Goal: Task Accomplishment & Management: Use online tool/utility

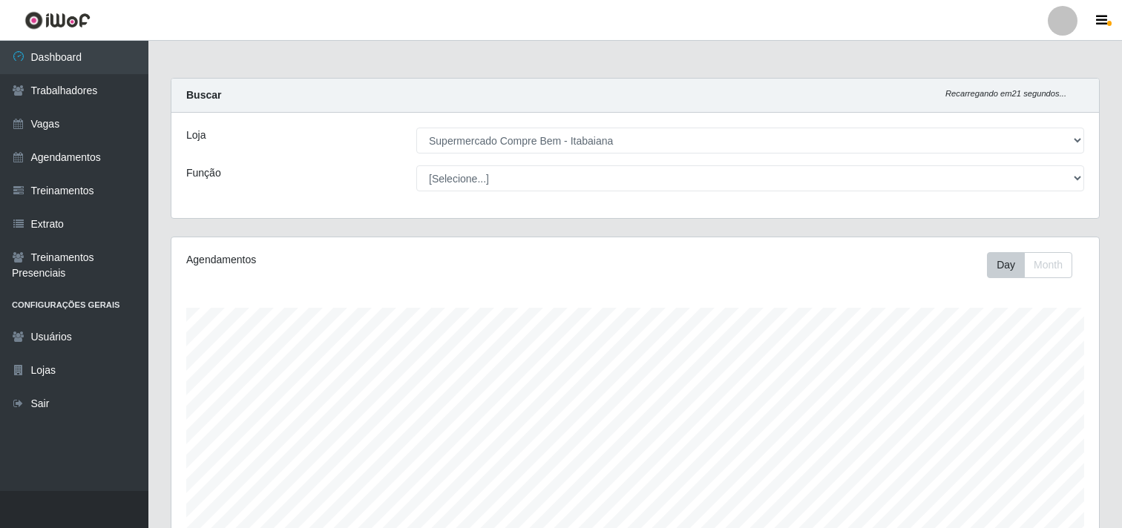
select select "264"
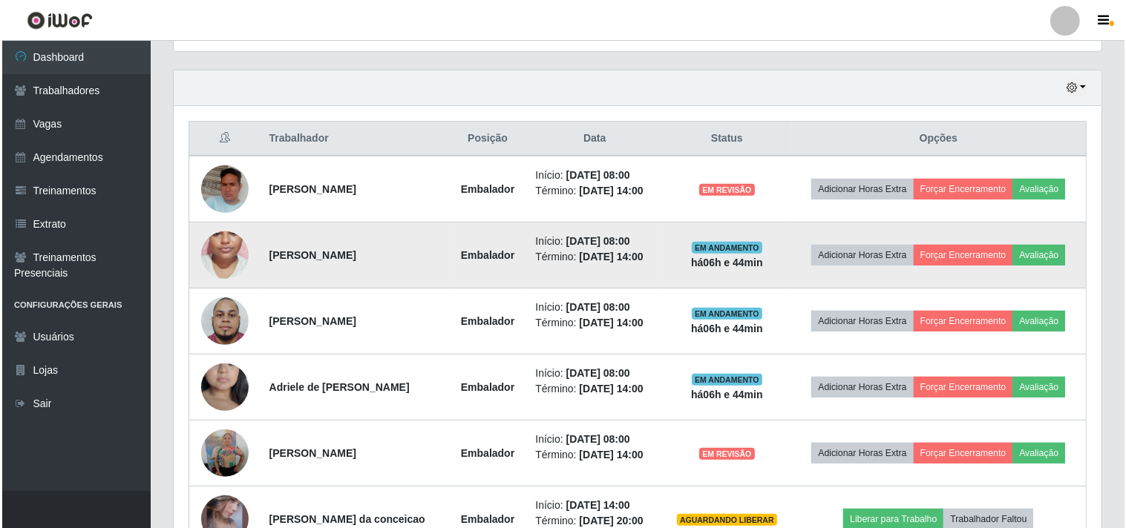
scroll to position [307, 928]
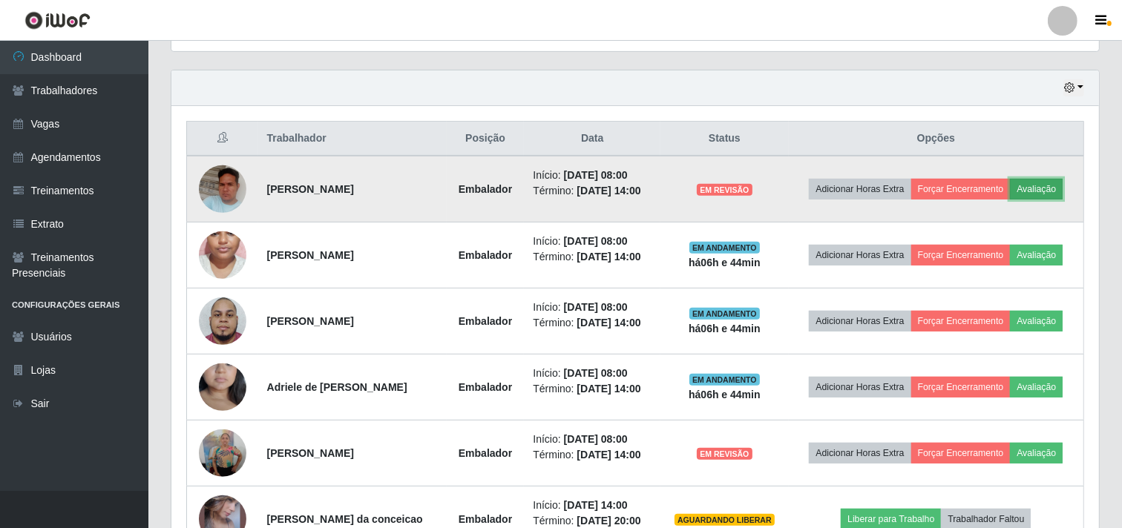
click at [1037, 188] on button "Avaliação" at bounding box center [1036, 189] width 53 height 21
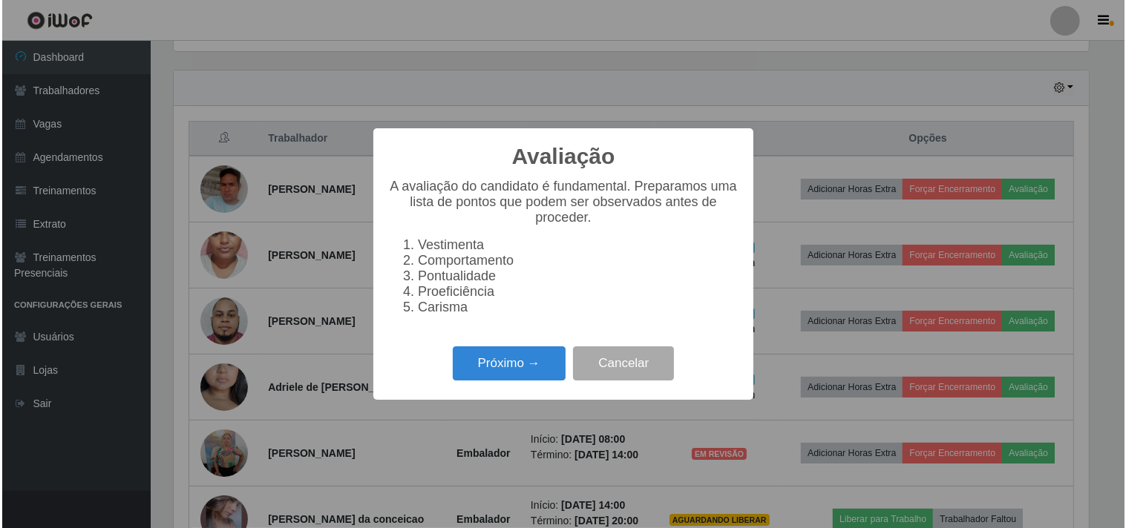
scroll to position [307, 918]
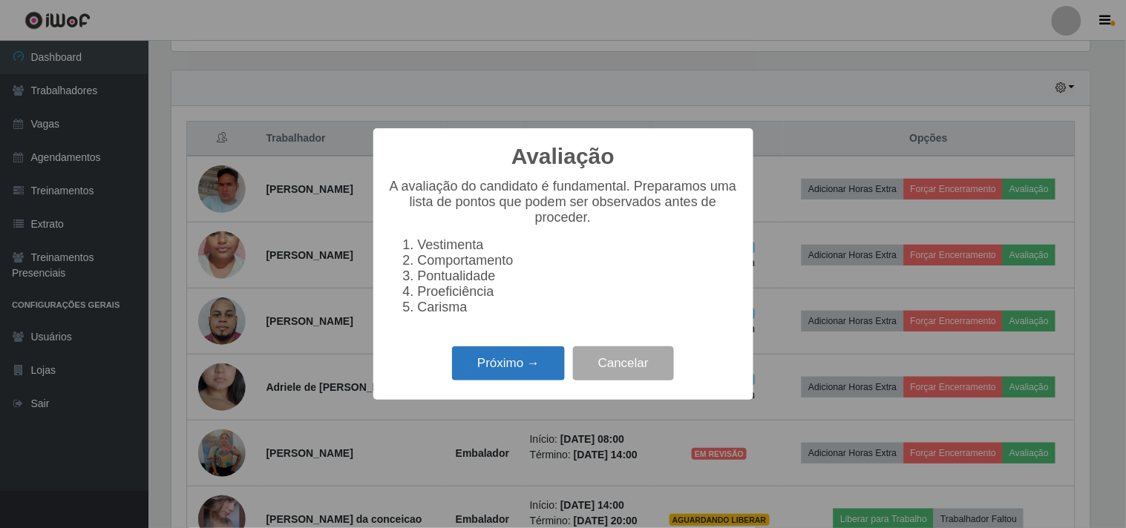
click at [506, 372] on button "Próximo →" at bounding box center [508, 364] width 113 height 35
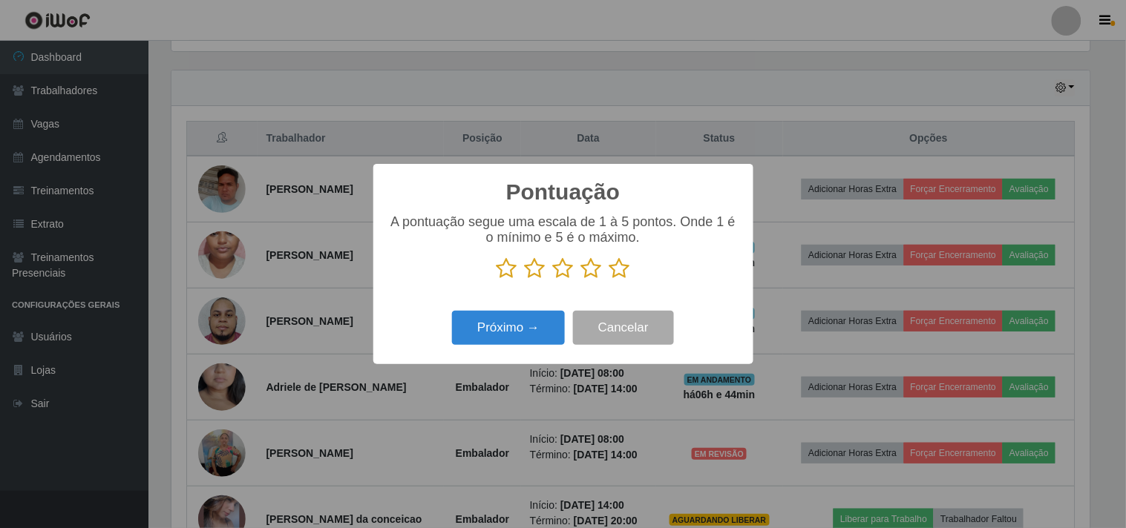
click at [612, 271] on icon at bounding box center [619, 269] width 21 height 22
click at [609, 280] on input "radio" at bounding box center [609, 280] width 0 height 0
click at [528, 312] on div "Próximo → Cancelar" at bounding box center [563, 328] width 350 height 42
click at [522, 332] on button "Próximo →" at bounding box center [508, 328] width 113 height 35
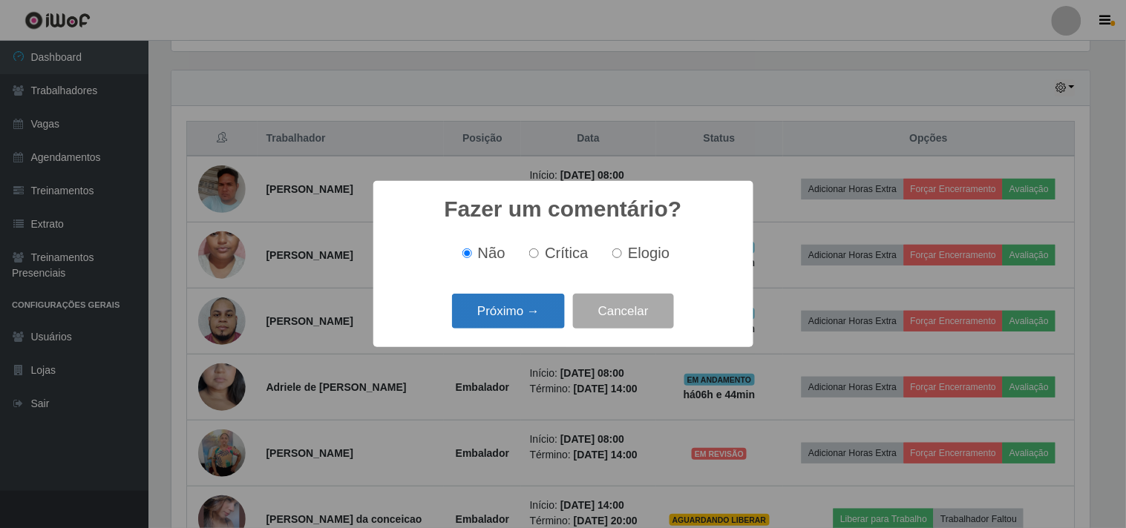
click at [509, 319] on button "Próximo →" at bounding box center [508, 311] width 113 height 35
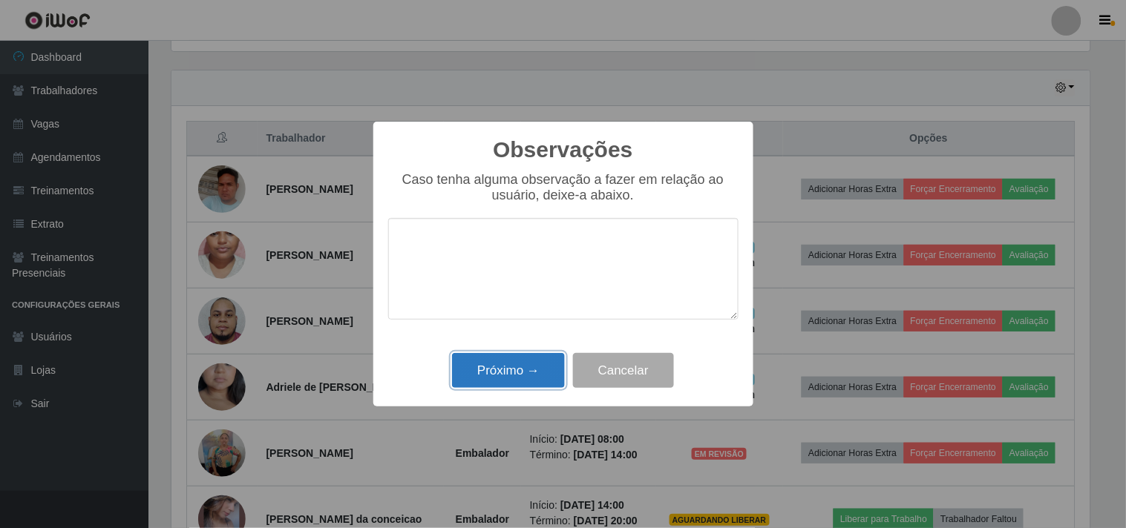
click at [529, 368] on button "Próximo →" at bounding box center [508, 370] width 113 height 35
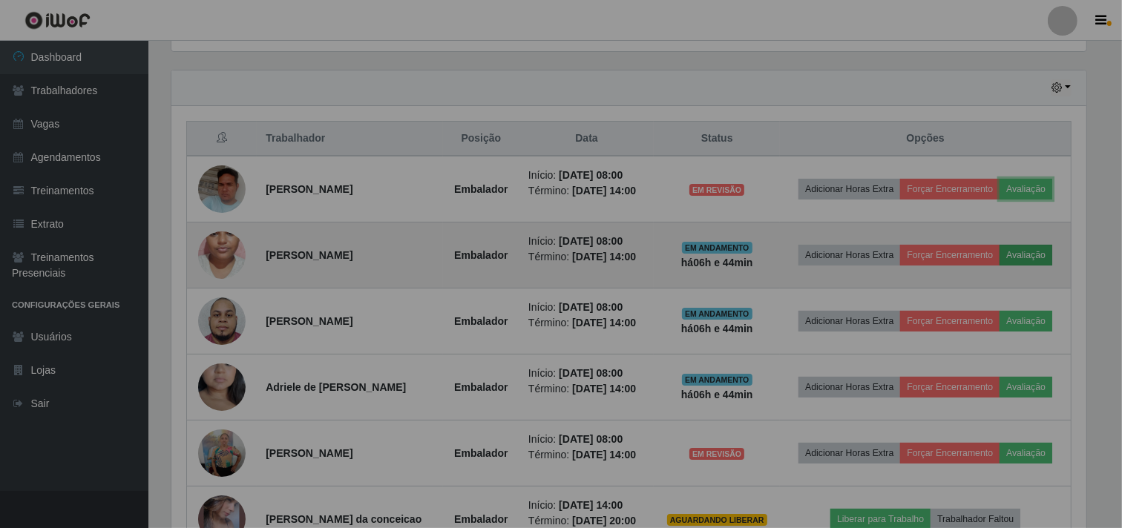
scroll to position [307, 928]
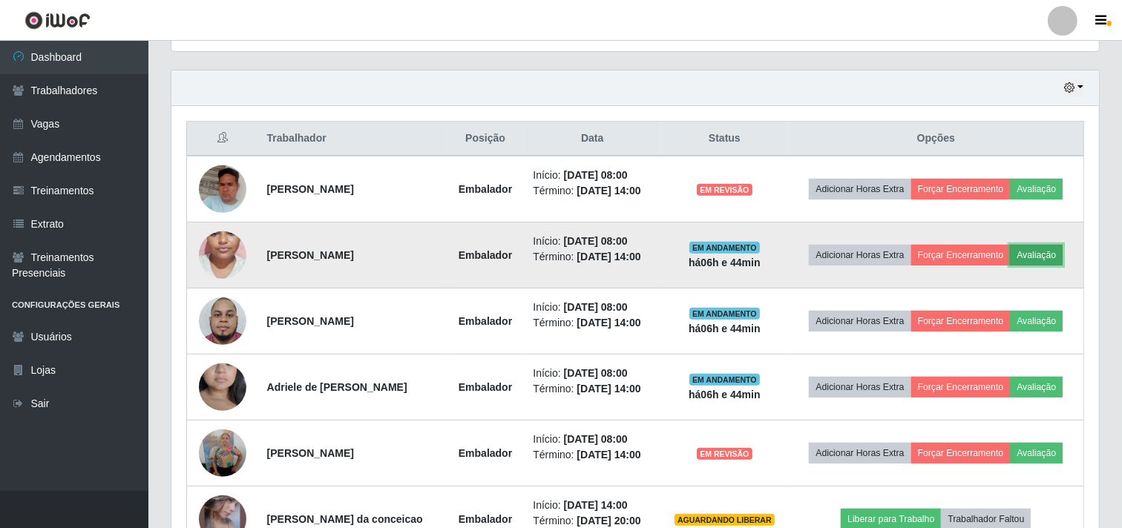
click at [1042, 246] on button "Avaliação" at bounding box center [1036, 255] width 53 height 21
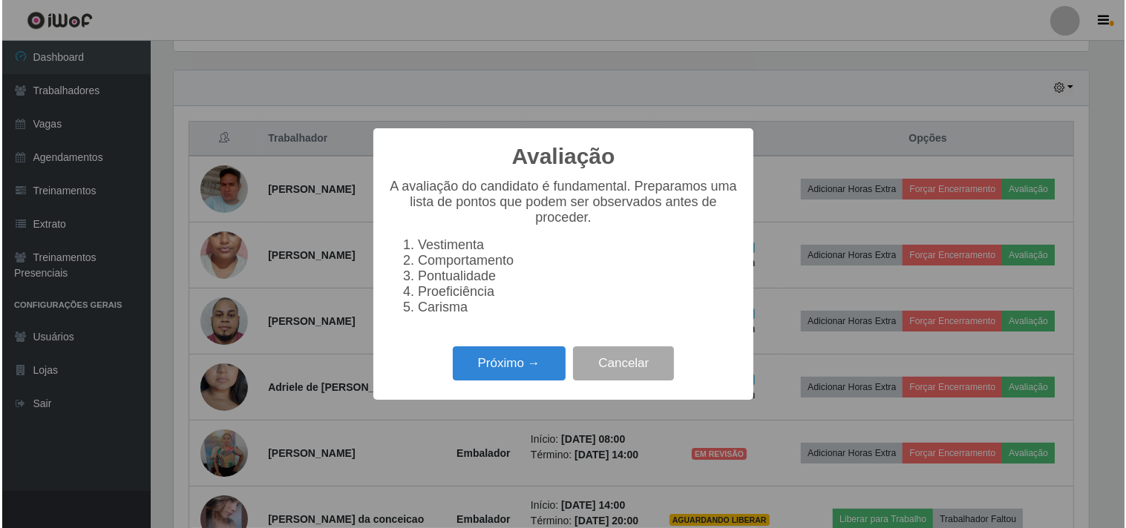
scroll to position [307, 918]
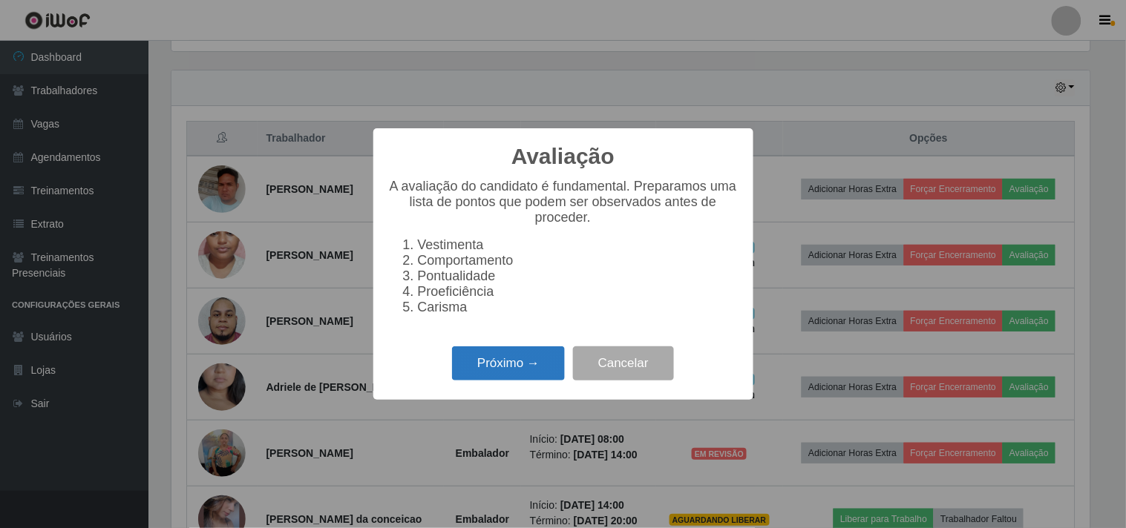
click at [517, 371] on button "Próximo →" at bounding box center [508, 364] width 113 height 35
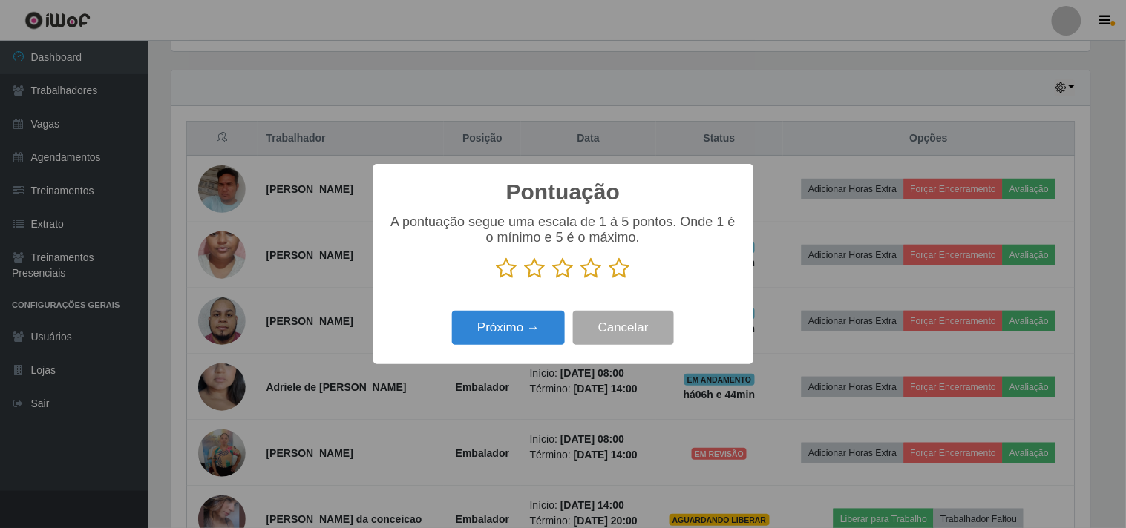
click at [626, 271] on icon at bounding box center [619, 269] width 21 height 22
click at [609, 280] on input "radio" at bounding box center [609, 280] width 0 height 0
click at [529, 327] on button "Próximo →" at bounding box center [508, 328] width 113 height 35
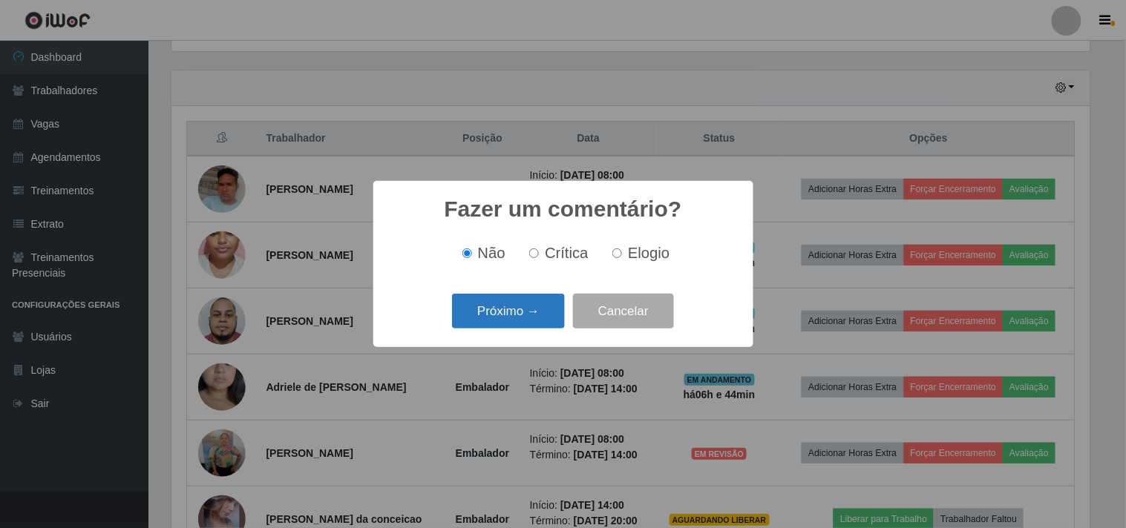
click at [502, 315] on button "Próximo →" at bounding box center [508, 311] width 113 height 35
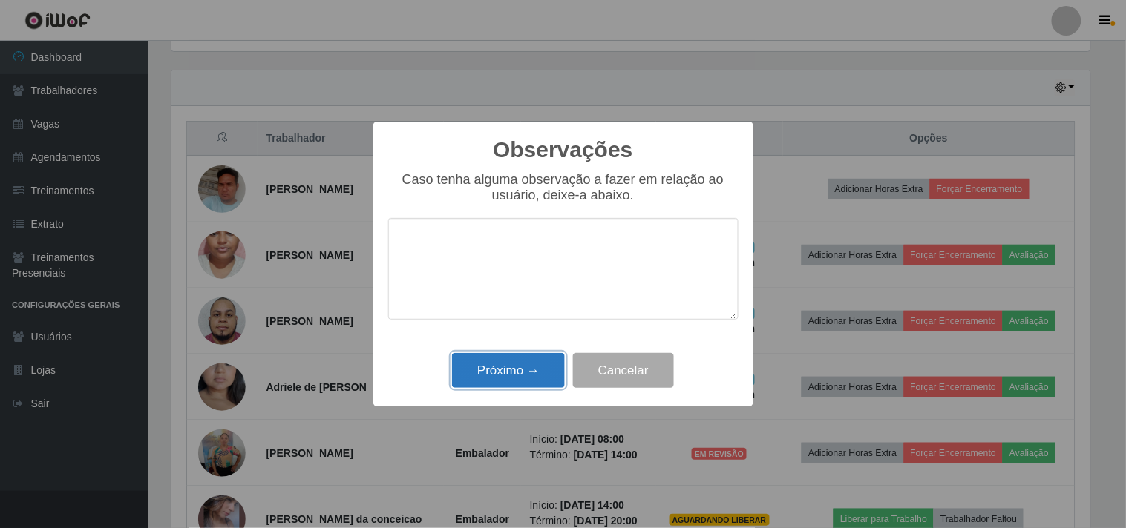
click at [515, 366] on button "Próximo →" at bounding box center [508, 370] width 113 height 35
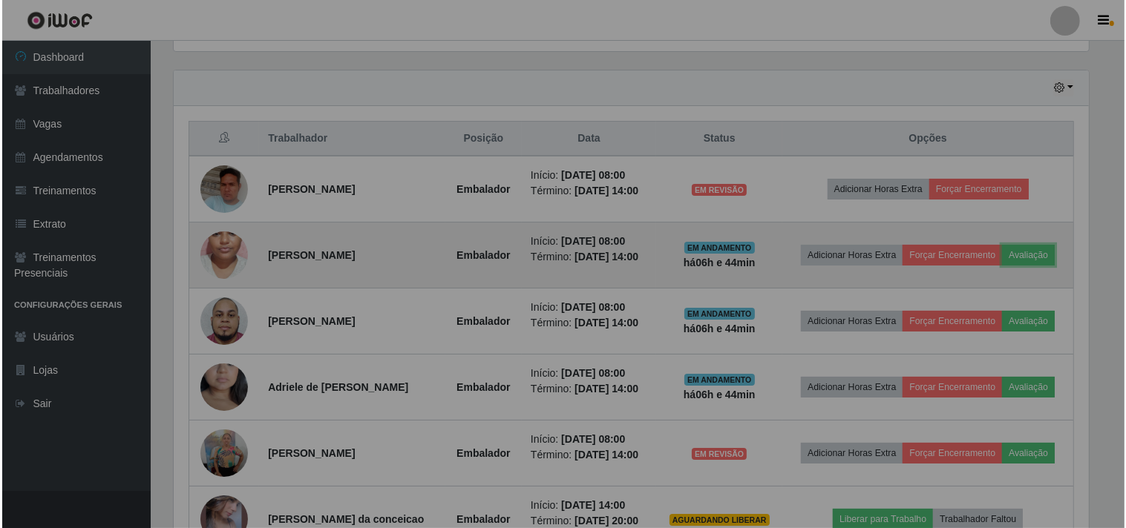
scroll to position [307, 928]
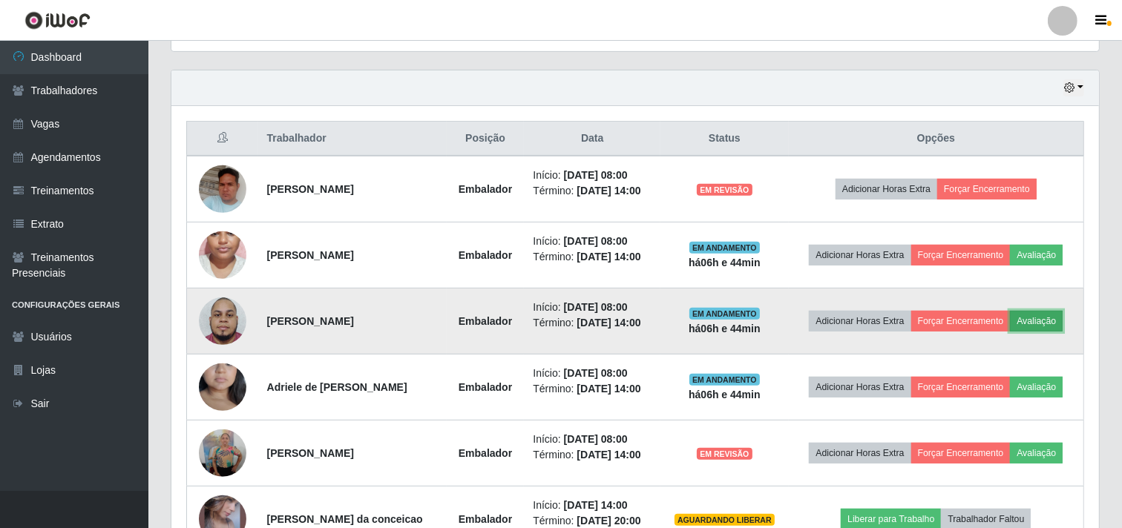
click at [1054, 320] on button "Avaliação" at bounding box center [1036, 321] width 53 height 21
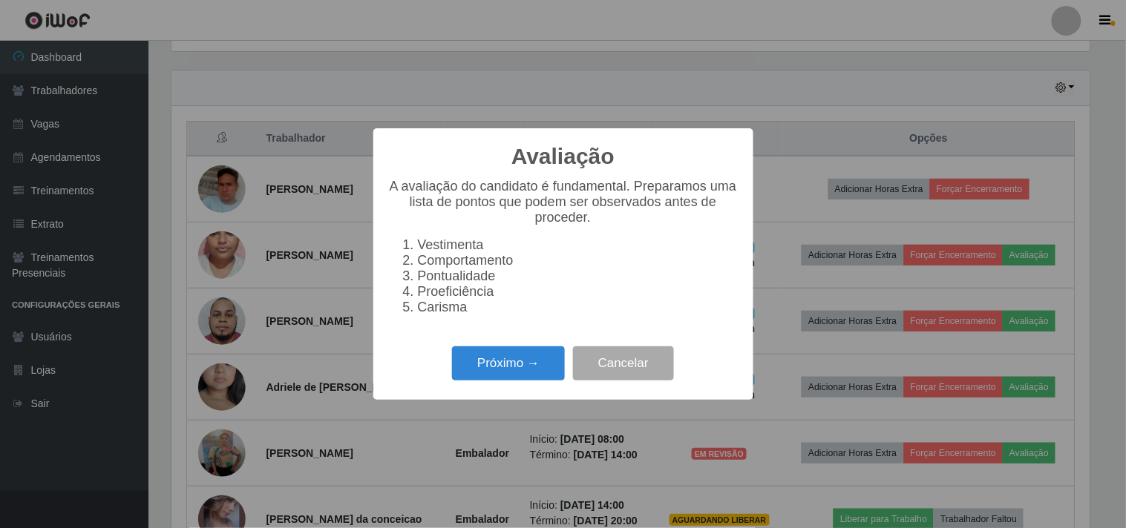
scroll to position [307, 918]
click at [515, 364] on button "Próximo →" at bounding box center [508, 364] width 113 height 35
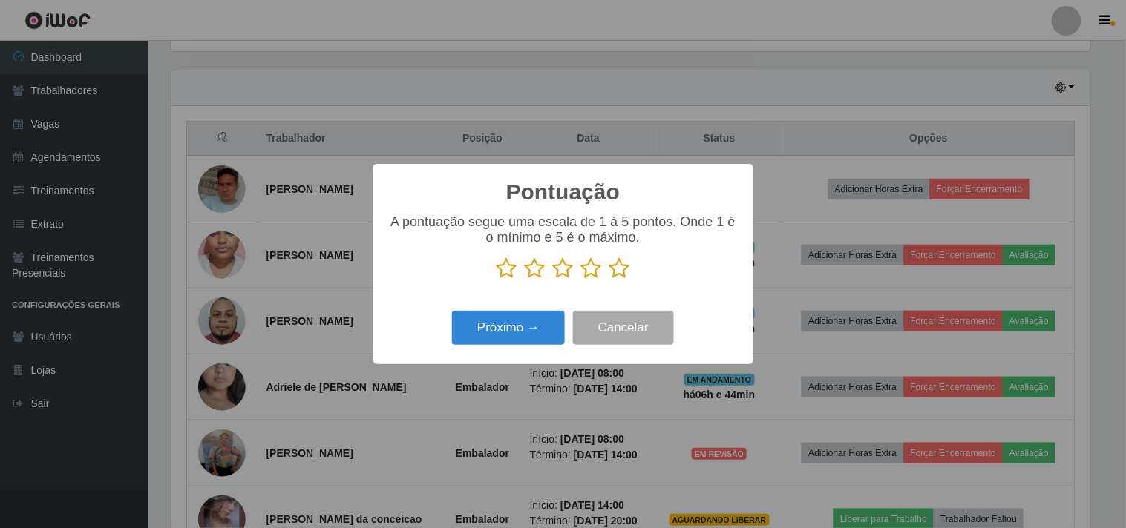
click at [620, 269] on icon at bounding box center [619, 269] width 21 height 22
click at [609, 280] on input "radio" at bounding box center [609, 280] width 0 height 0
click at [523, 317] on button "Próximo →" at bounding box center [508, 328] width 113 height 35
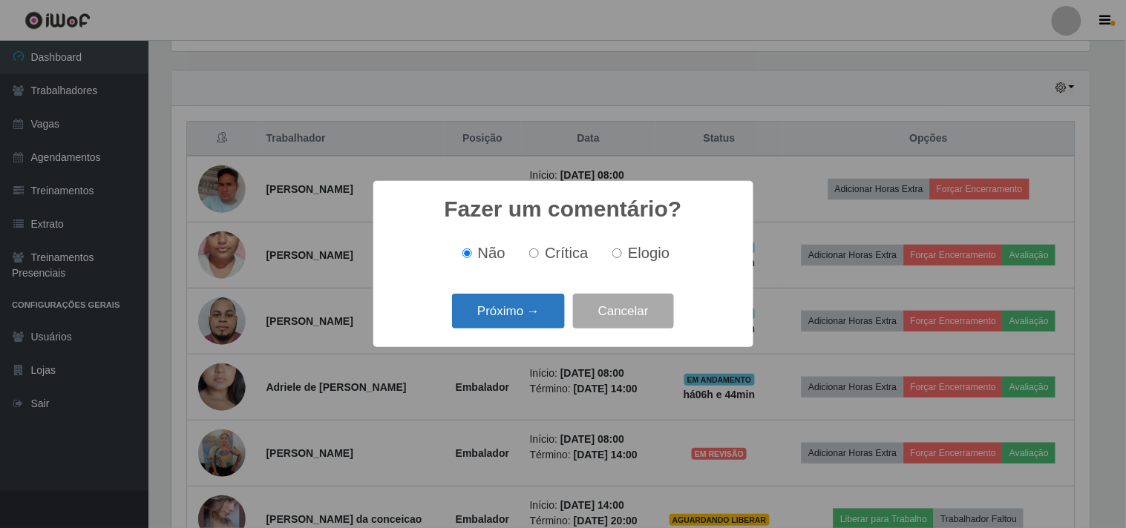
click at [508, 315] on button "Próximo →" at bounding box center [508, 311] width 113 height 35
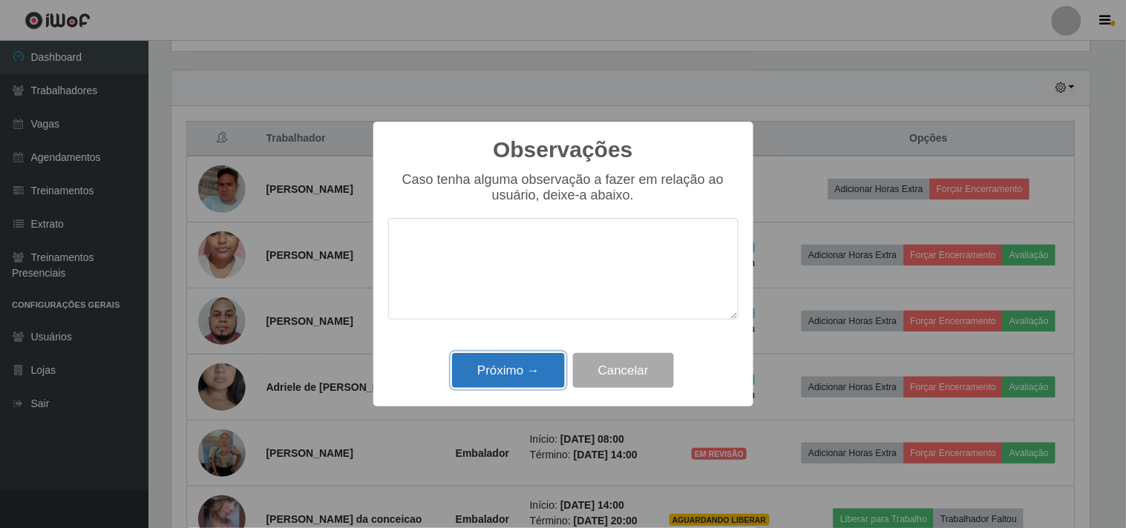
click at [511, 384] on button "Próximo →" at bounding box center [508, 370] width 113 height 35
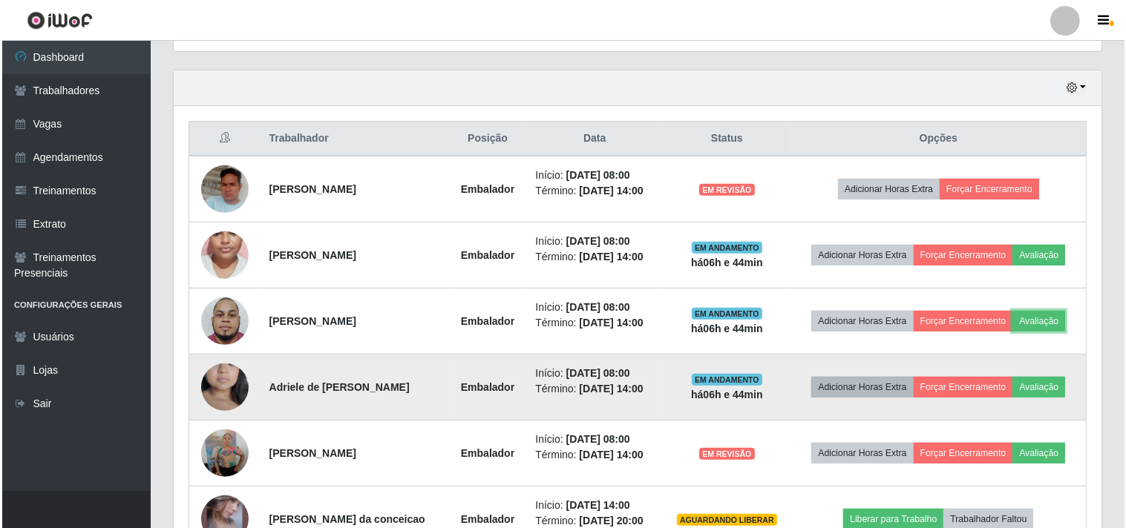
scroll to position [307, 928]
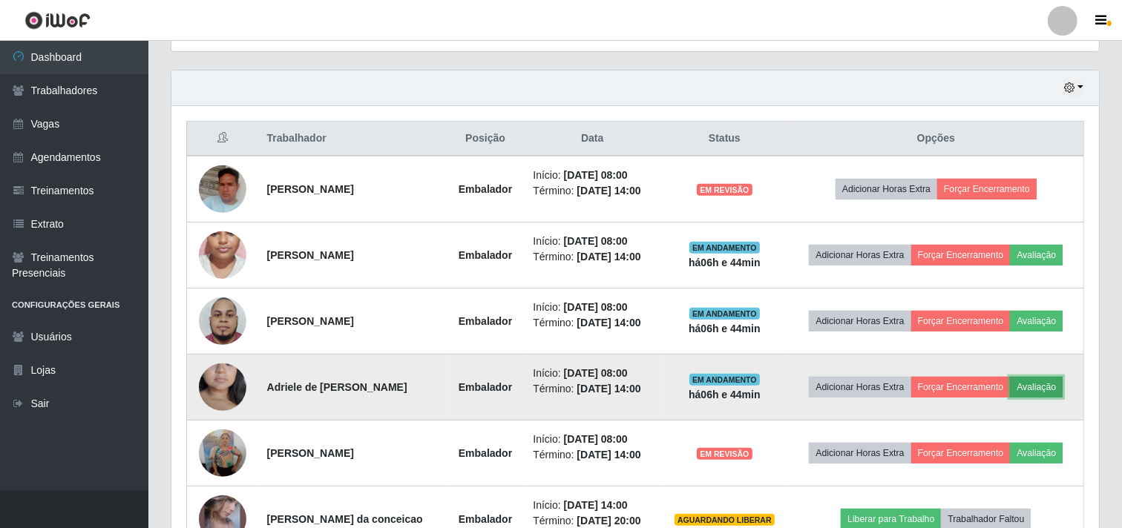
click at [1029, 381] on button "Avaliação" at bounding box center [1036, 387] width 53 height 21
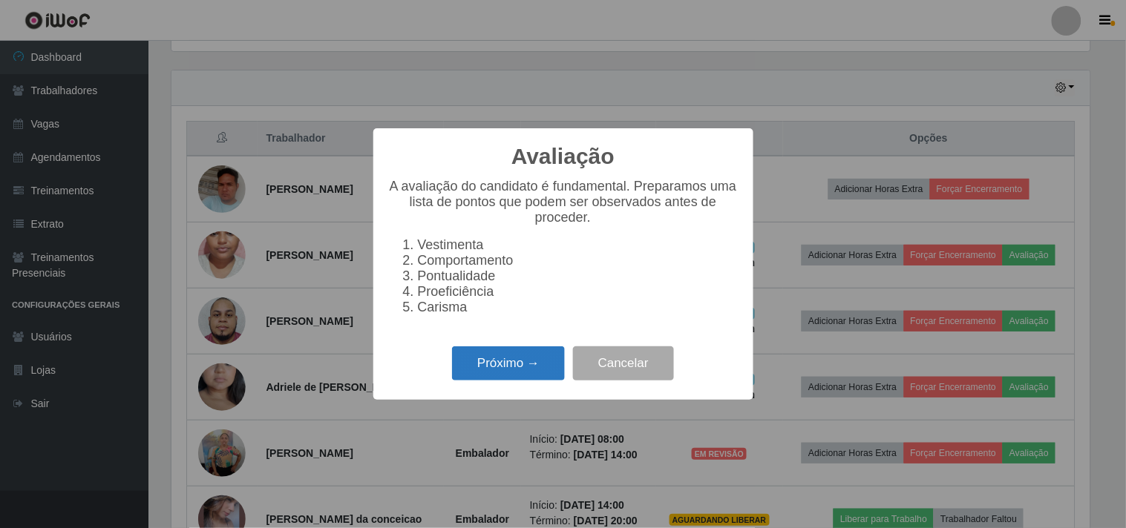
click at [497, 364] on button "Próximo →" at bounding box center [508, 364] width 113 height 35
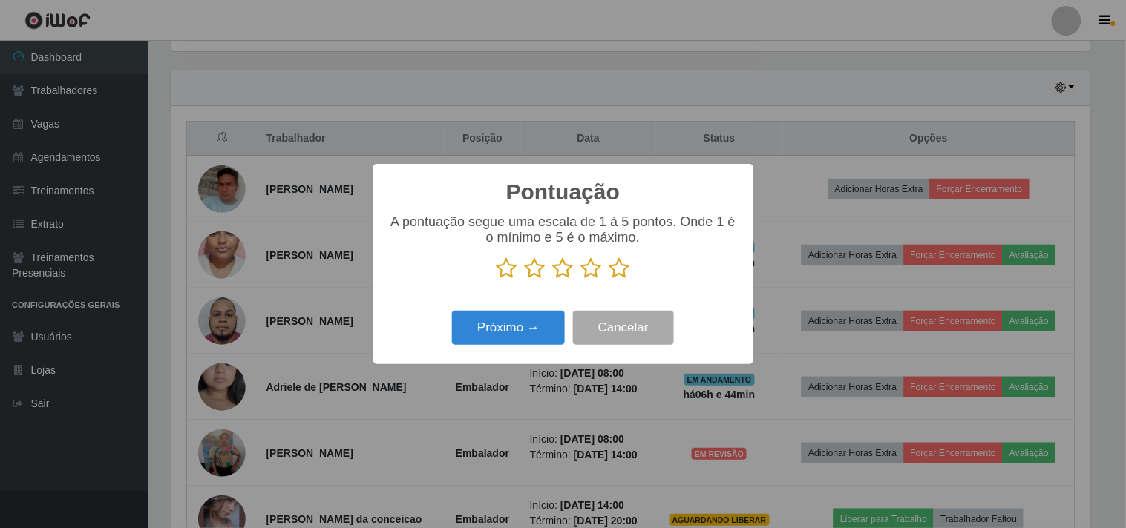
scroll to position [741893, 741282]
click at [617, 272] on icon at bounding box center [619, 269] width 21 height 22
click at [609, 280] on input "radio" at bounding box center [609, 280] width 0 height 0
click at [507, 332] on button "Próximo →" at bounding box center [508, 328] width 113 height 35
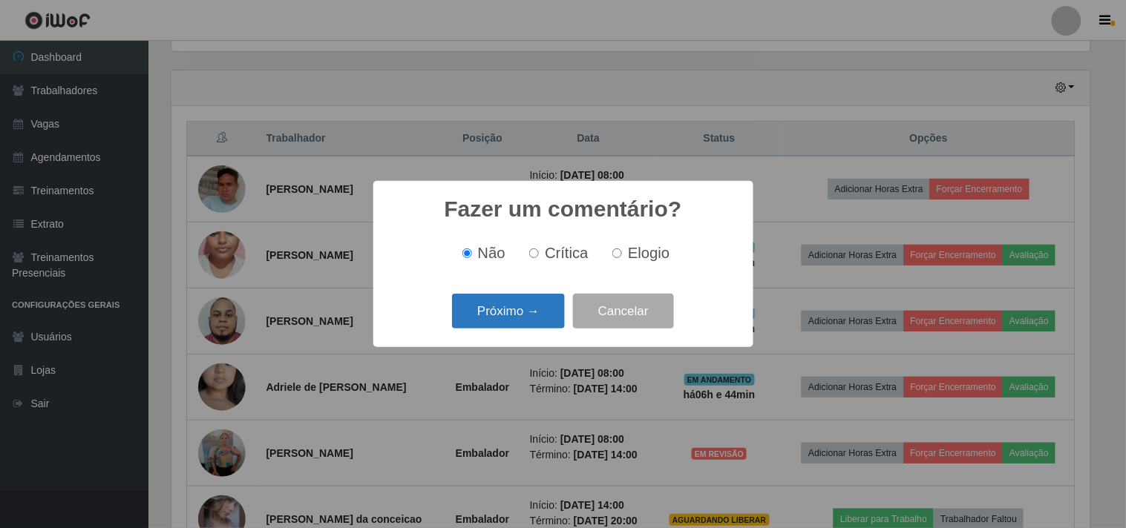
click at [500, 315] on button "Próximo →" at bounding box center [508, 311] width 113 height 35
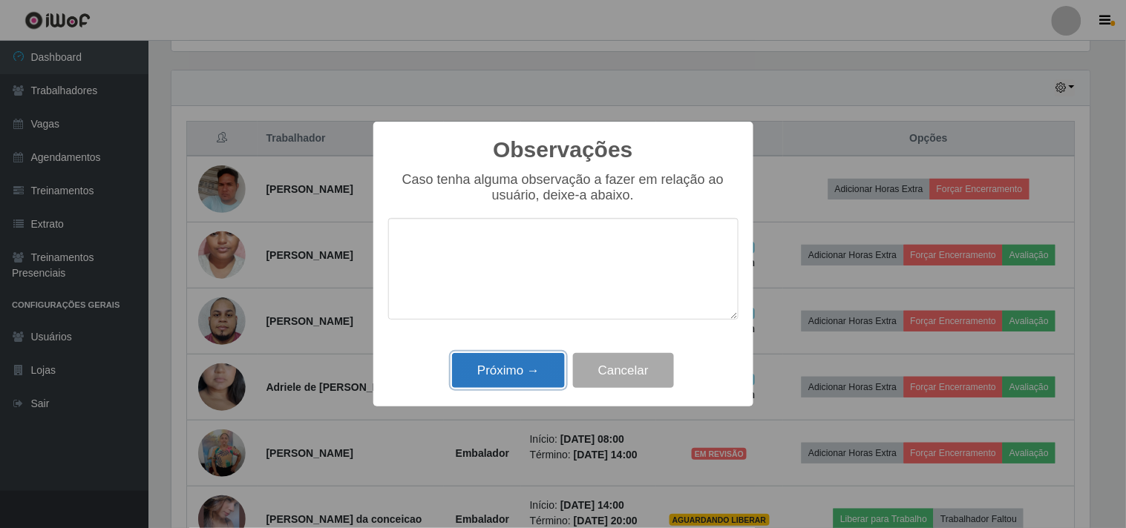
click at [498, 369] on button "Próximo →" at bounding box center [508, 370] width 113 height 35
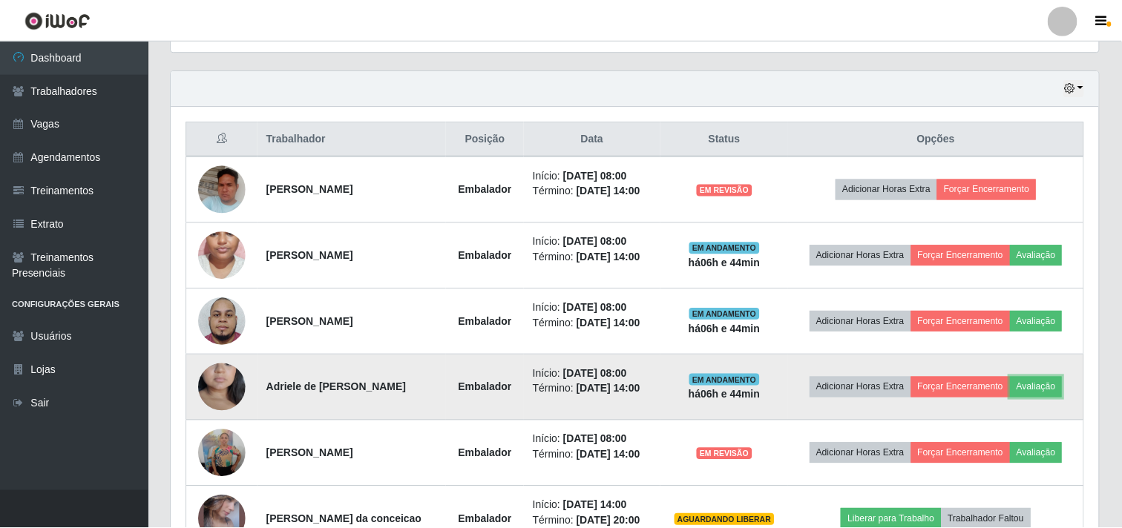
scroll to position [307, 928]
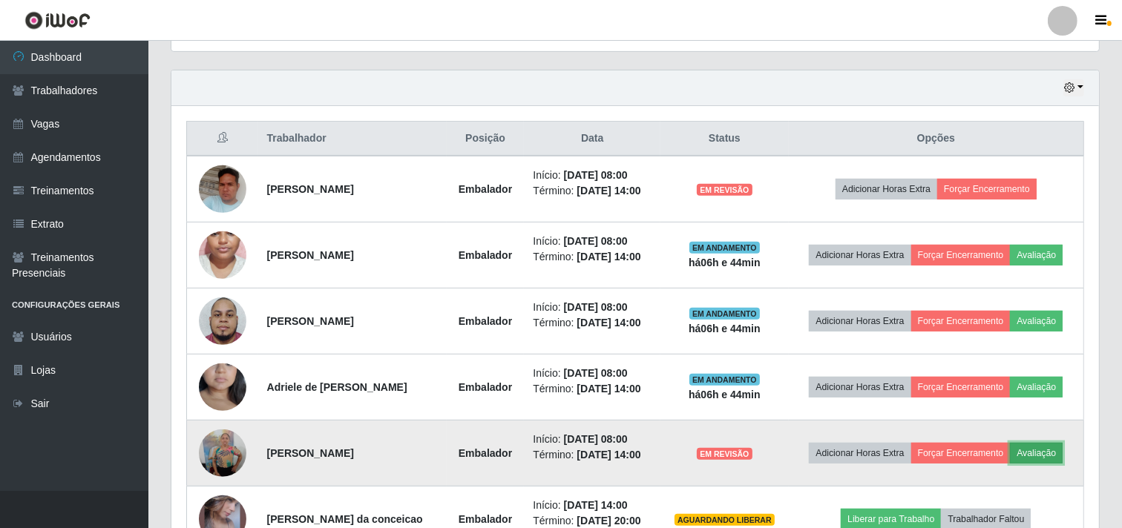
click at [1029, 443] on button "Avaliação" at bounding box center [1036, 453] width 53 height 21
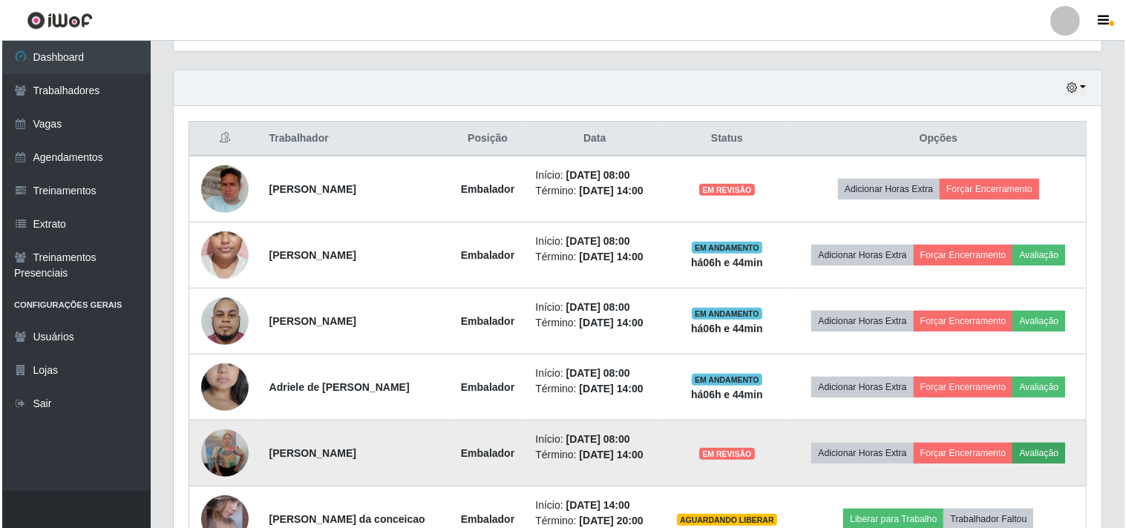
scroll to position [307, 918]
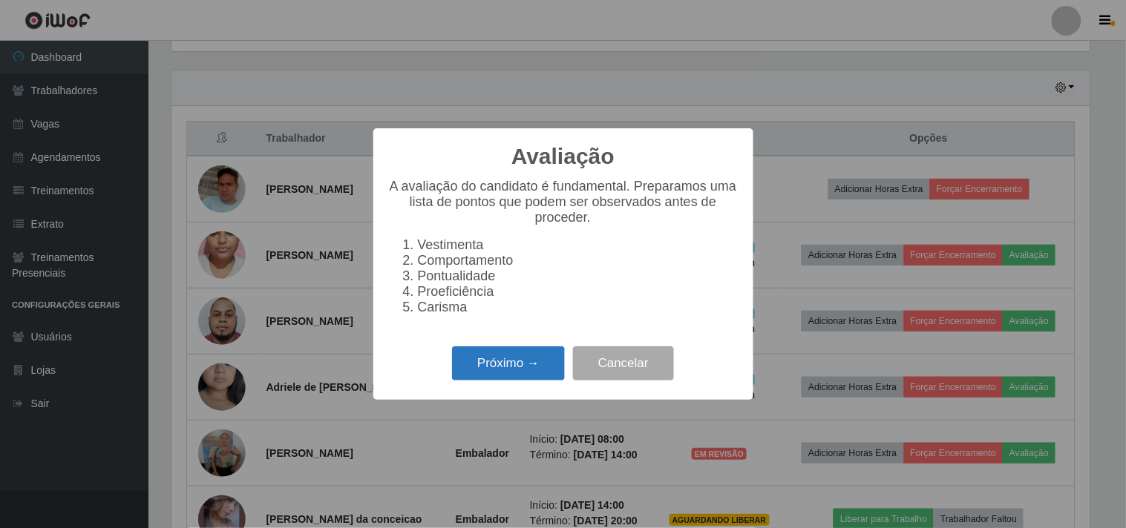
click at [490, 365] on button "Próximo →" at bounding box center [508, 364] width 113 height 35
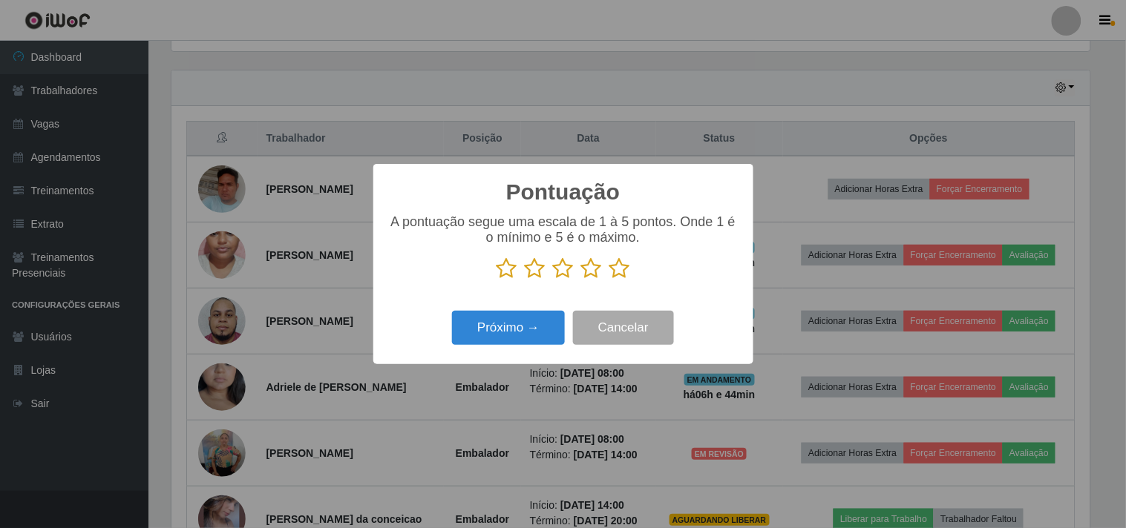
click at [618, 269] on icon at bounding box center [619, 269] width 21 height 22
click at [609, 280] on input "radio" at bounding box center [609, 280] width 0 height 0
click at [538, 324] on button "Próximo →" at bounding box center [508, 328] width 113 height 35
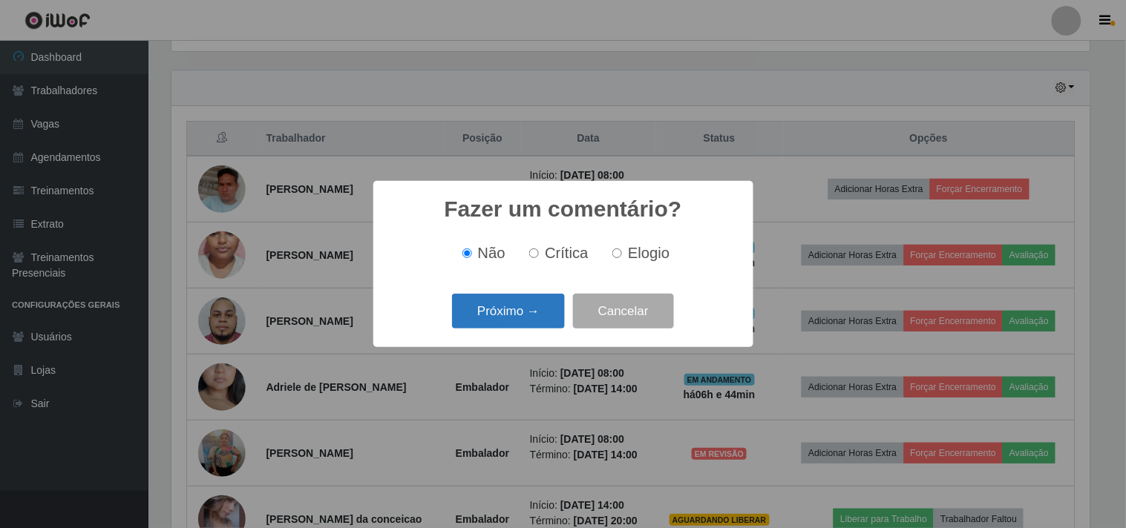
click at [496, 312] on button "Próximo →" at bounding box center [508, 311] width 113 height 35
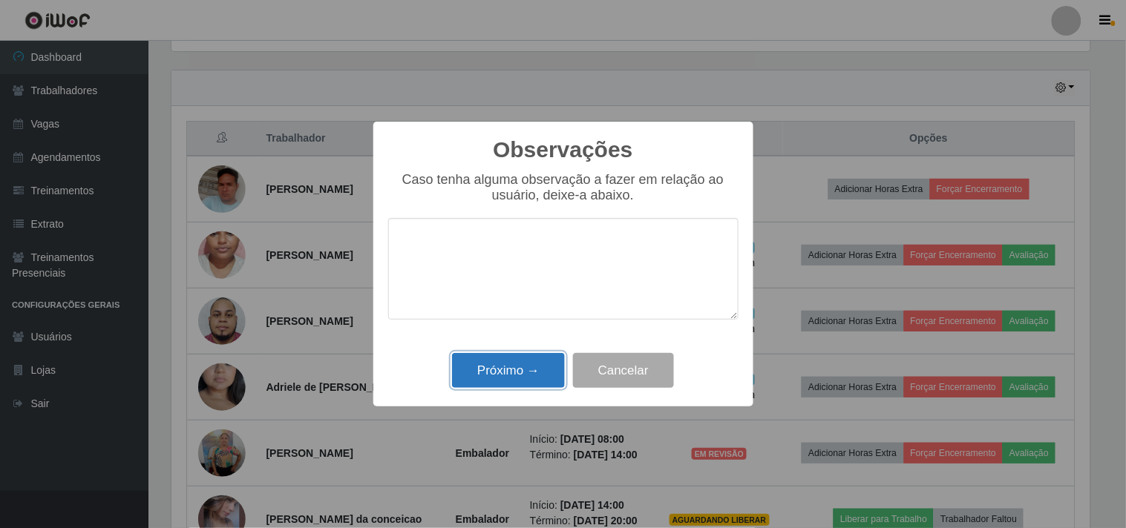
click at [512, 370] on button "Próximo →" at bounding box center [508, 370] width 113 height 35
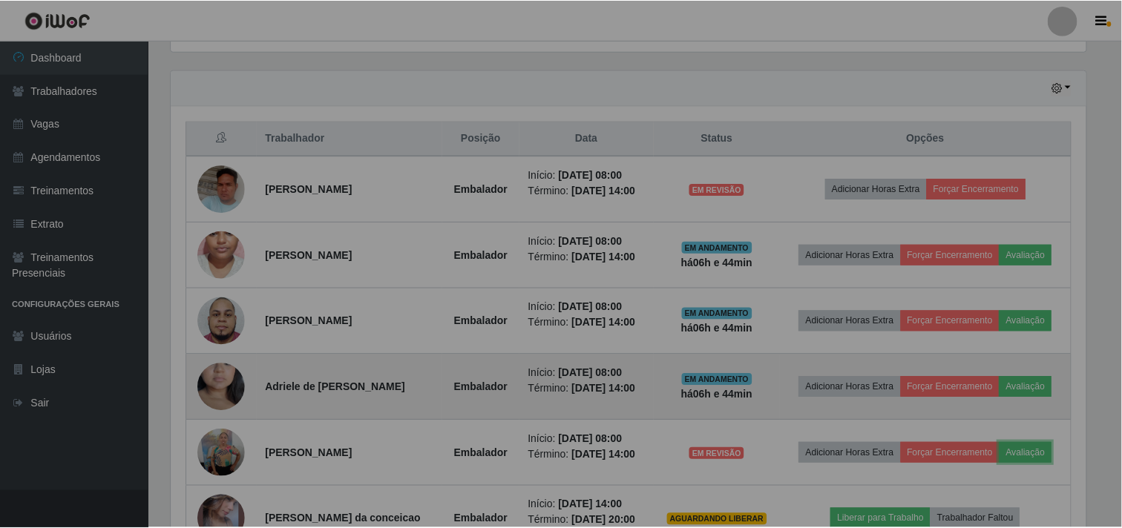
scroll to position [307, 928]
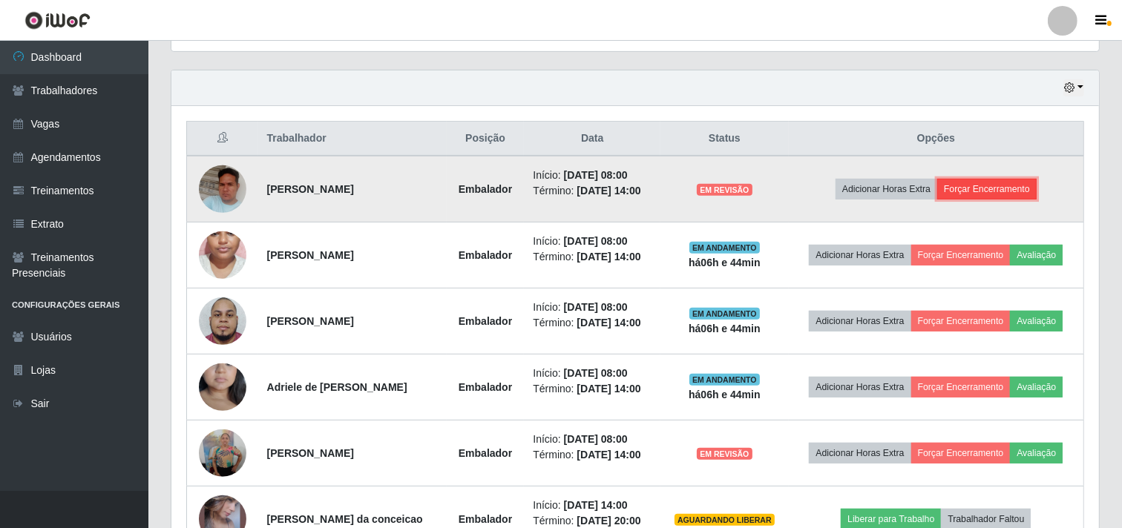
click at [987, 180] on button "Forçar Encerramento" at bounding box center [986, 189] width 99 height 21
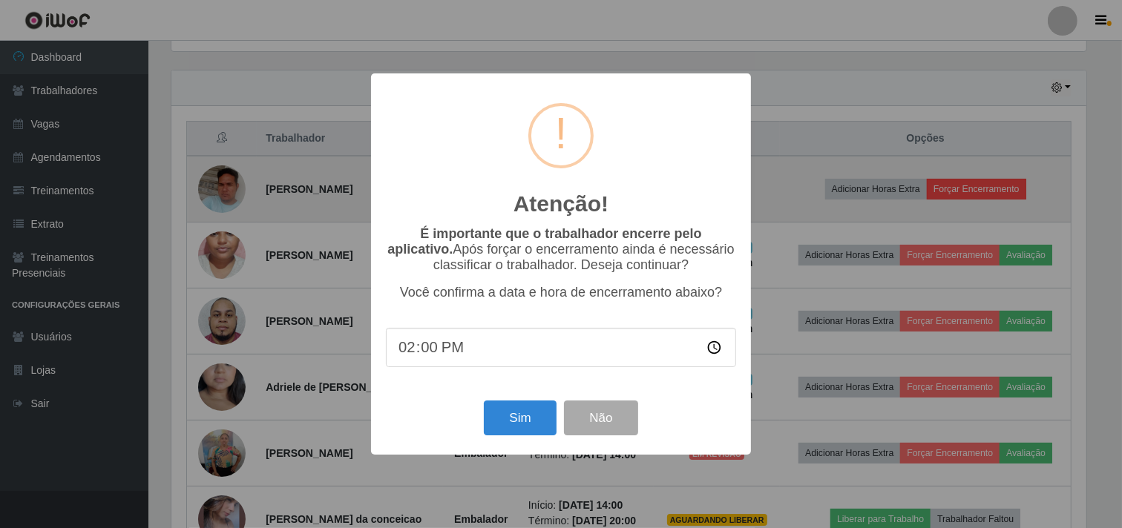
scroll to position [0, 0]
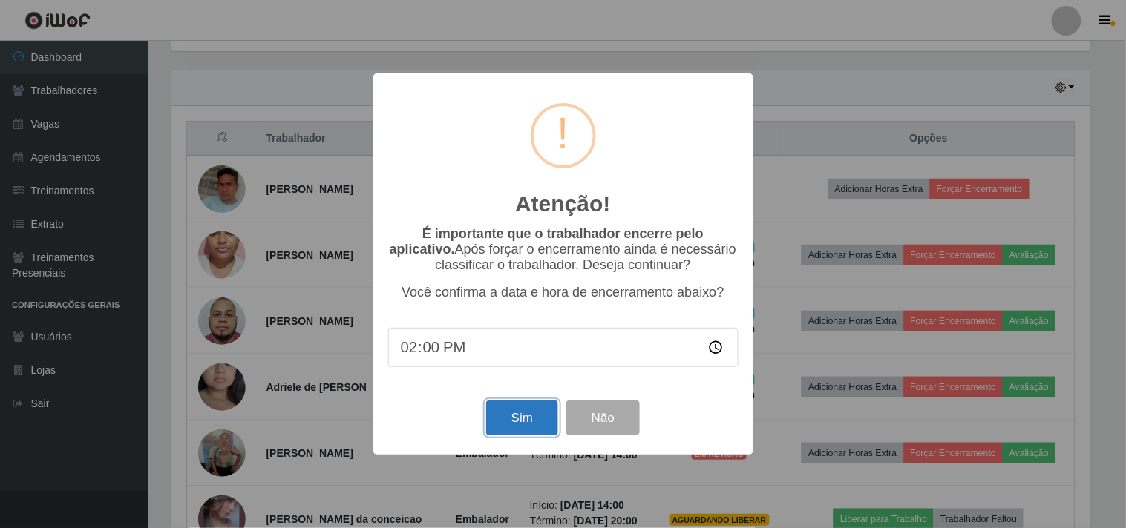
click at [521, 426] on button "Sim" at bounding box center [522, 418] width 72 height 35
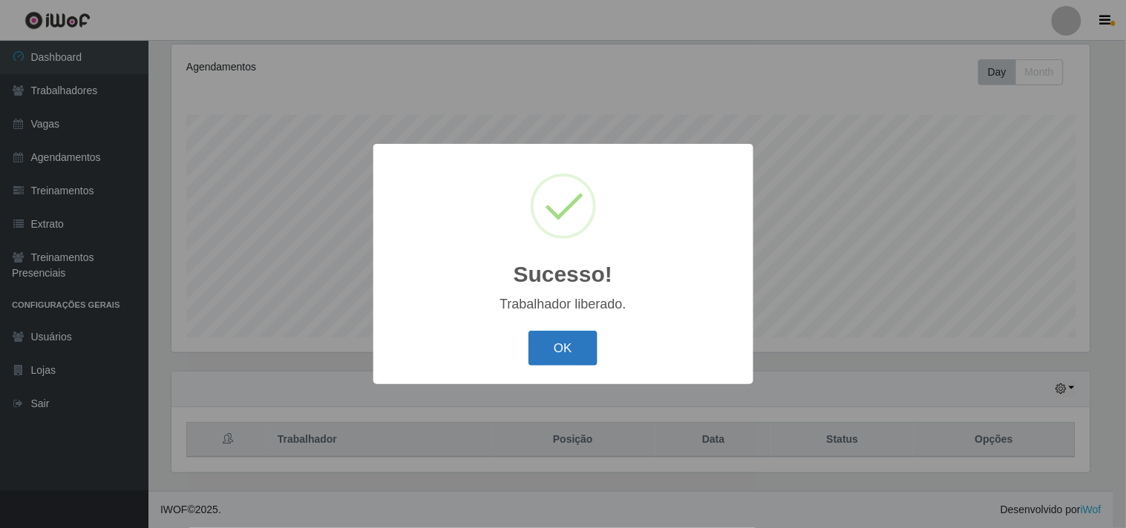
click at [560, 350] on button "OK" at bounding box center [562, 348] width 69 height 35
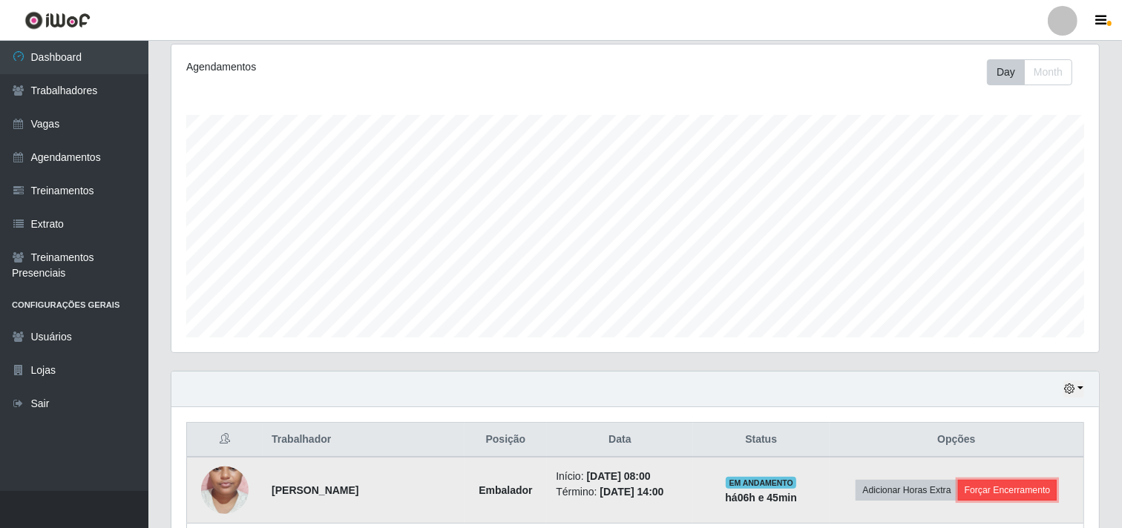
click at [1000, 491] on button "Forçar Encerramento" at bounding box center [1007, 490] width 99 height 21
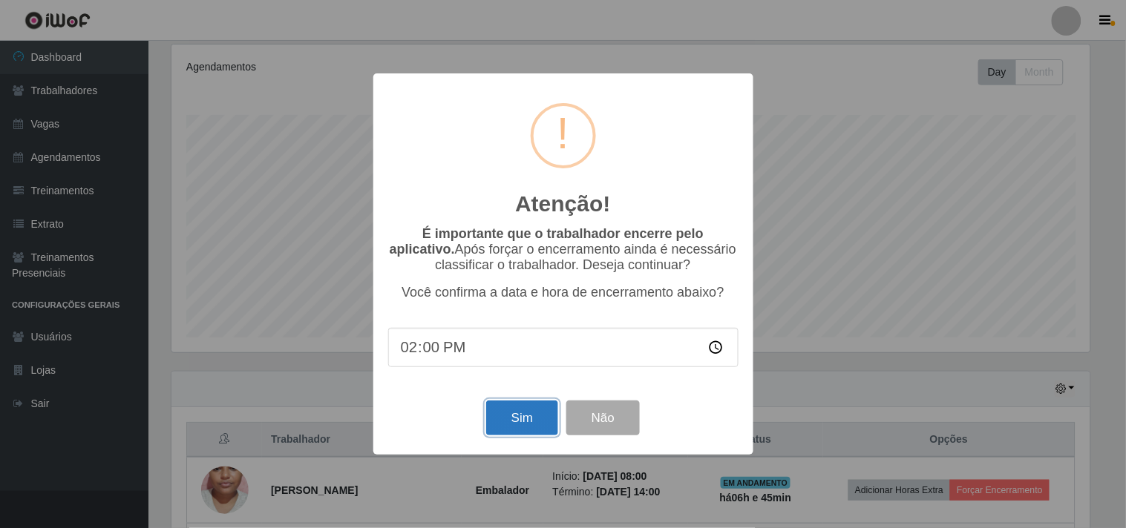
click at [525, 411] on button "Sim" at bounding box center [522, 418] width 72 height 35
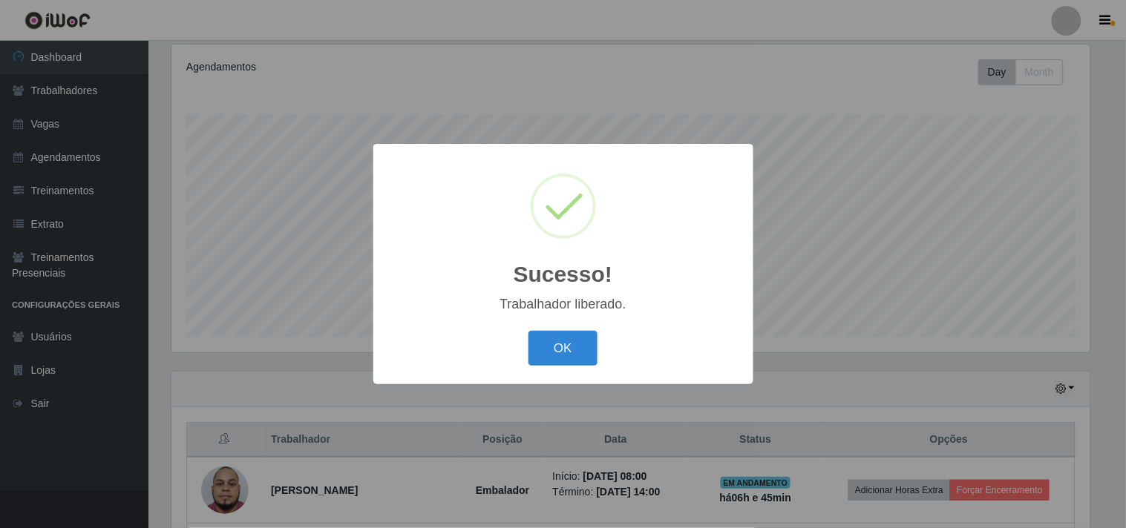
click at [528, 331] on button "OK" at bounding box center [562, 348] width 69 height 35
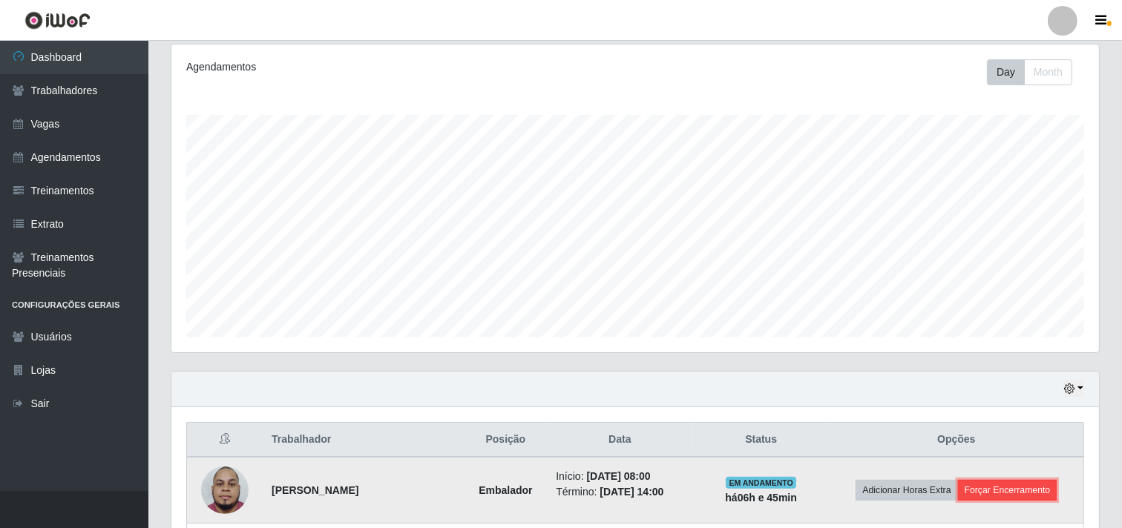
click at [1000, 483] on button "Forçar Encerramento" at bounding box center [1007, 490] width 99 height 21
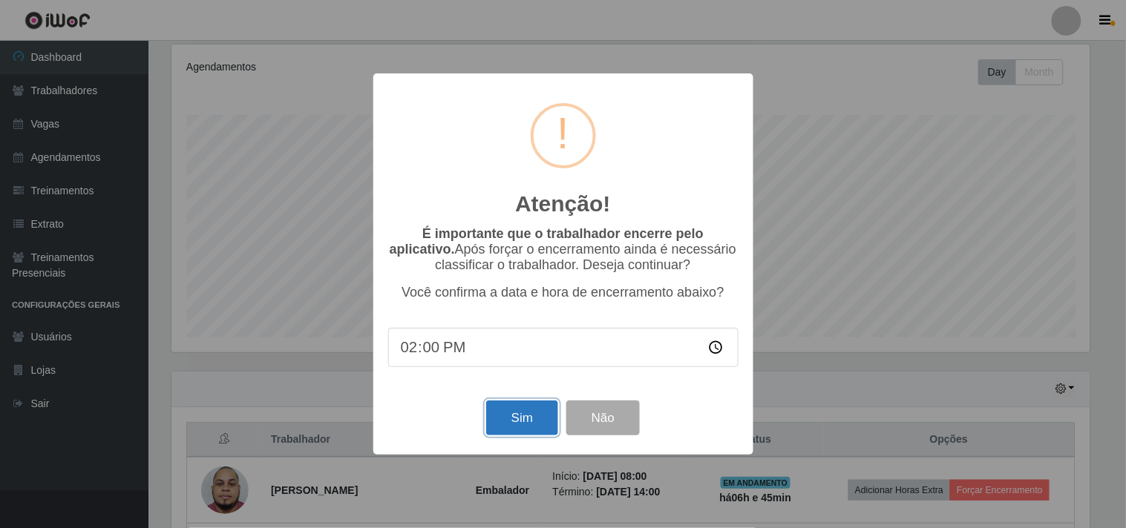
click at [515, 412] on button "Sim" at bounding box center [522, 418] width 72 height 35
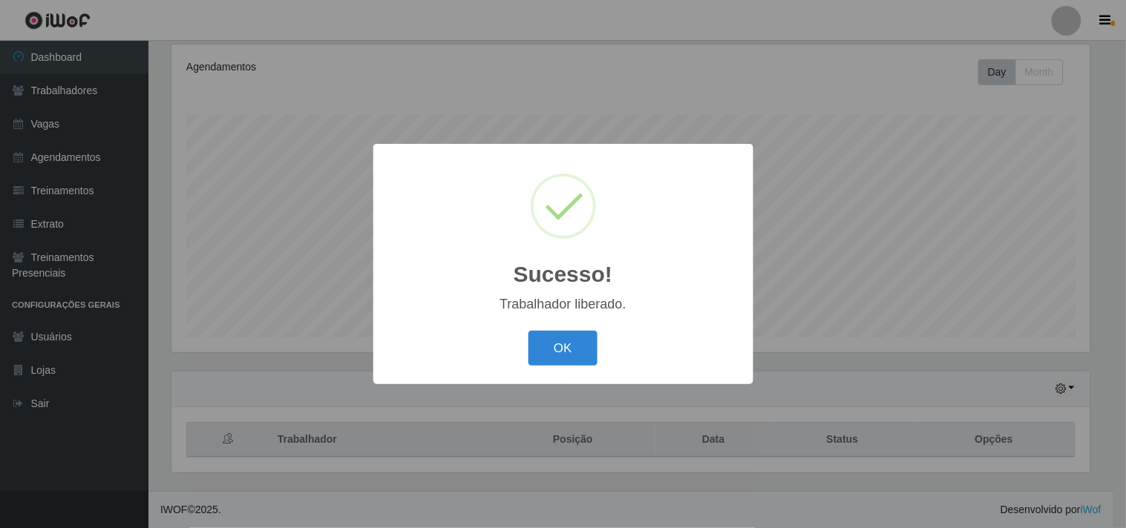
click at [528, 331] on button "OK" at bounding box center [562, 348] width 69 height 35
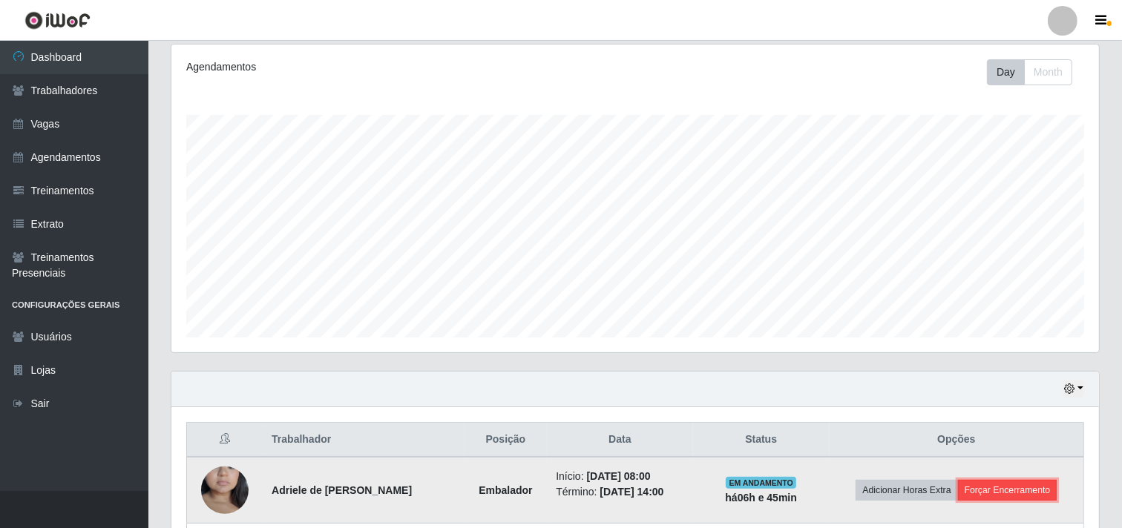
click at [1040, 491] on button "Forçar Encerramento" at bounding box center [1007, 490] width 99 height 21
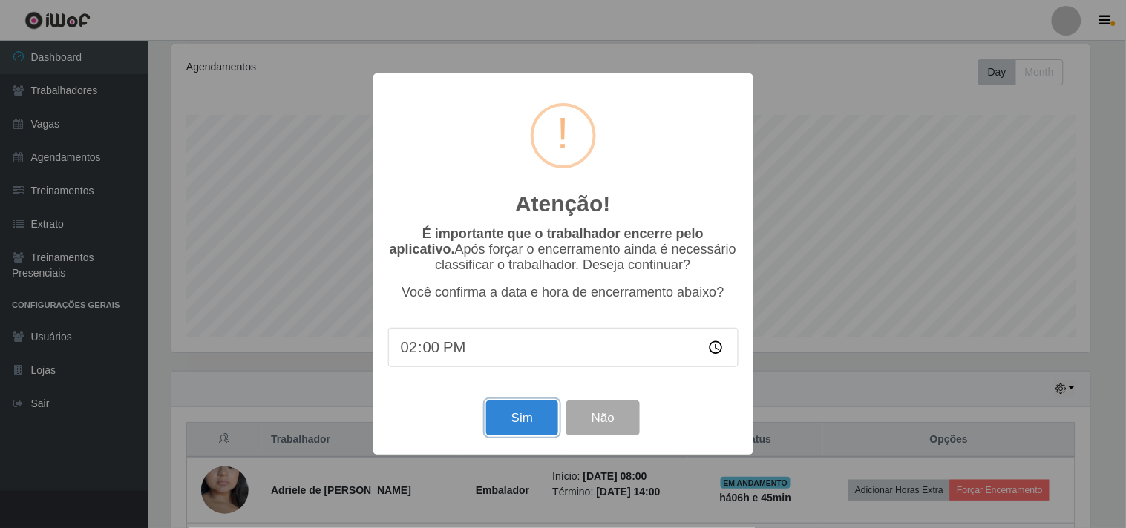
drag, startPoint x: 531, startPoint y: 420, endPoint x: 564, endPoint y: 419, distance: 32.7
click at [531, 421] on button "Sim" at bounding box center [522, 418] width 72 height 35
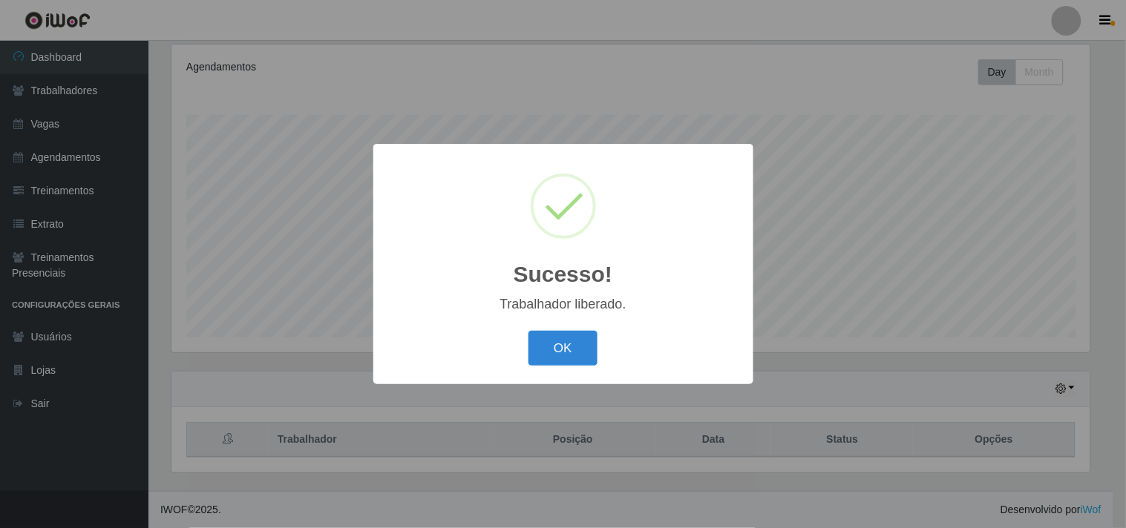
click at [528, 331] on button "OK" at bounding box center [562, 348] width 69 height 35
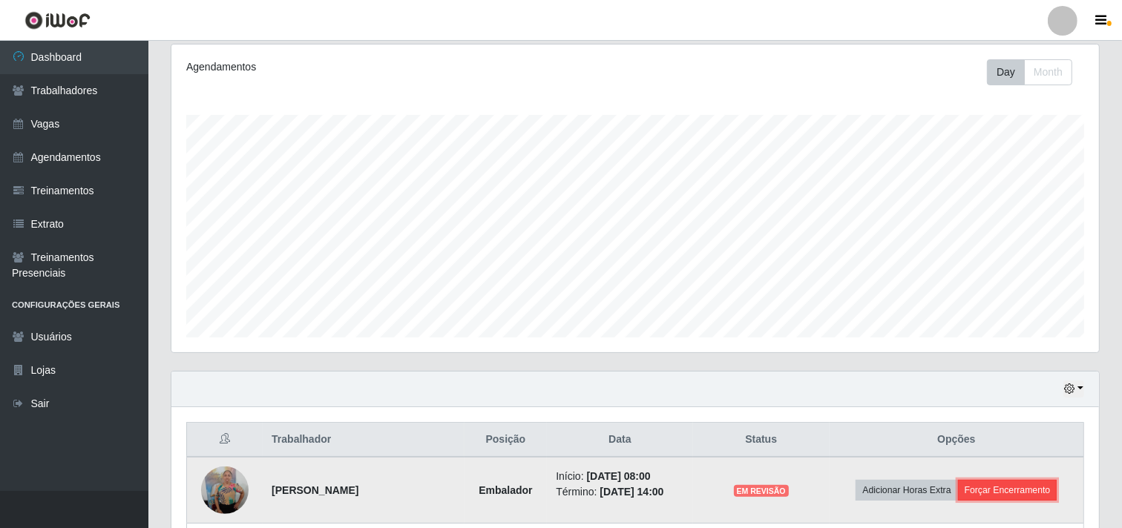
click at [986, 480] on button "Forçar Encerramento" at bounding box center [1007, 490] width 99 height 21
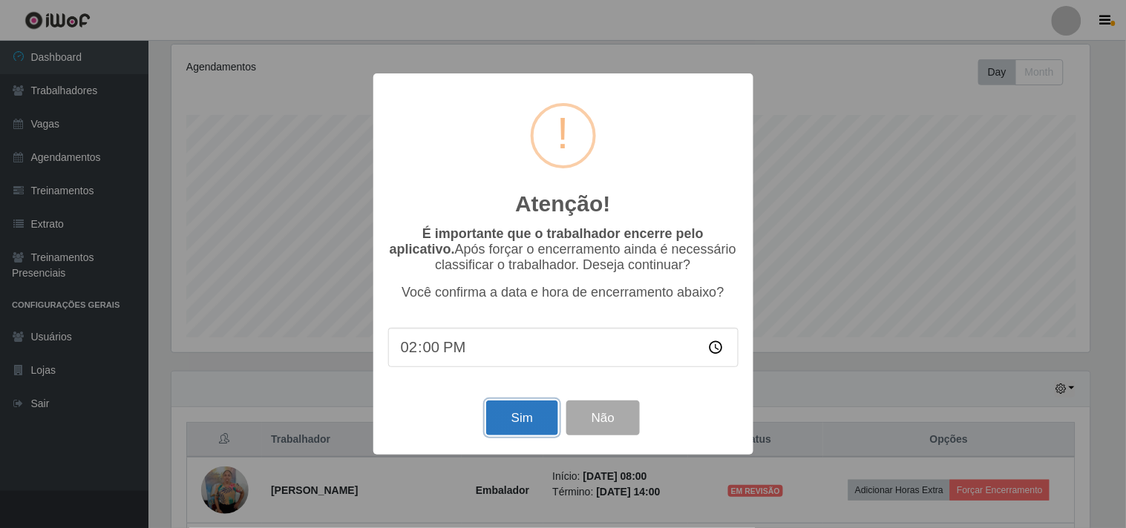
click at [539, 413] on button "Sim" at bounding box center [522, 418] width 72 height 35
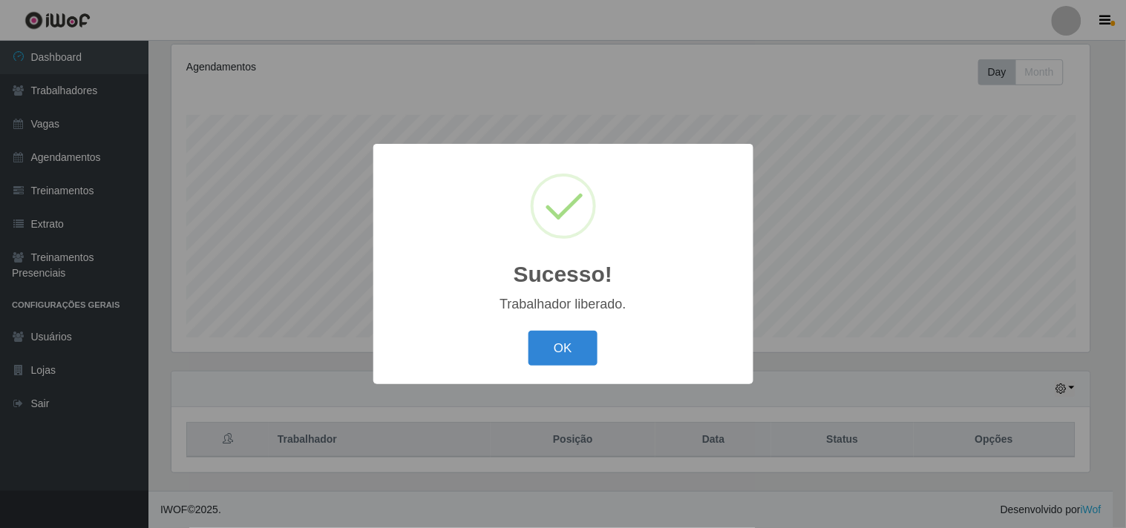
click at [528, 331] on button "OK" at bounding box center [562, 348] width 69 height 35
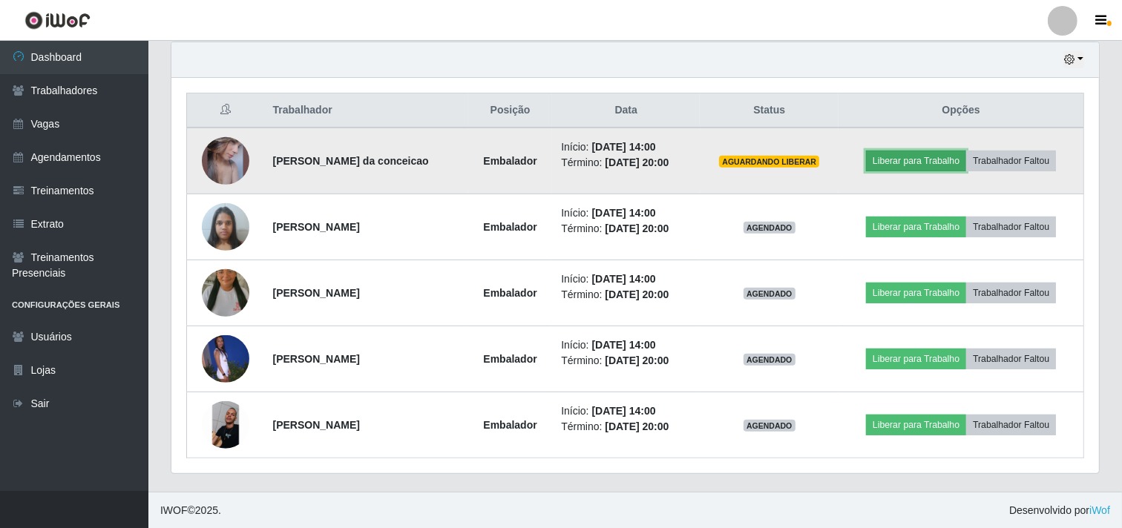
click at [945, 159] on button "Liberar para Trabalho" at bounding box center [916, 161] width 100 height 21
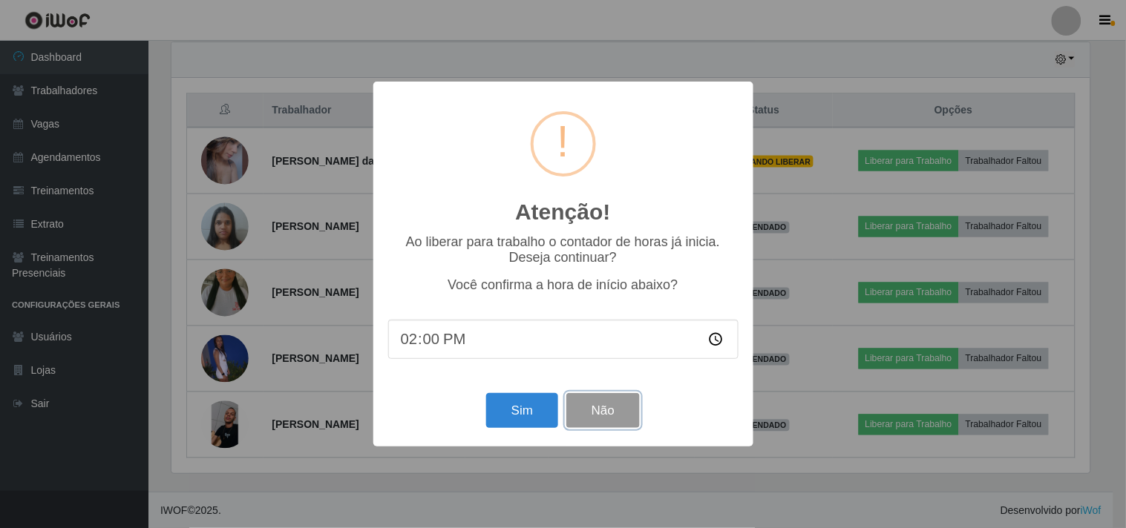
click at [612, 401] on button "Não" at bounding box center [602, 410] width 73 height 35
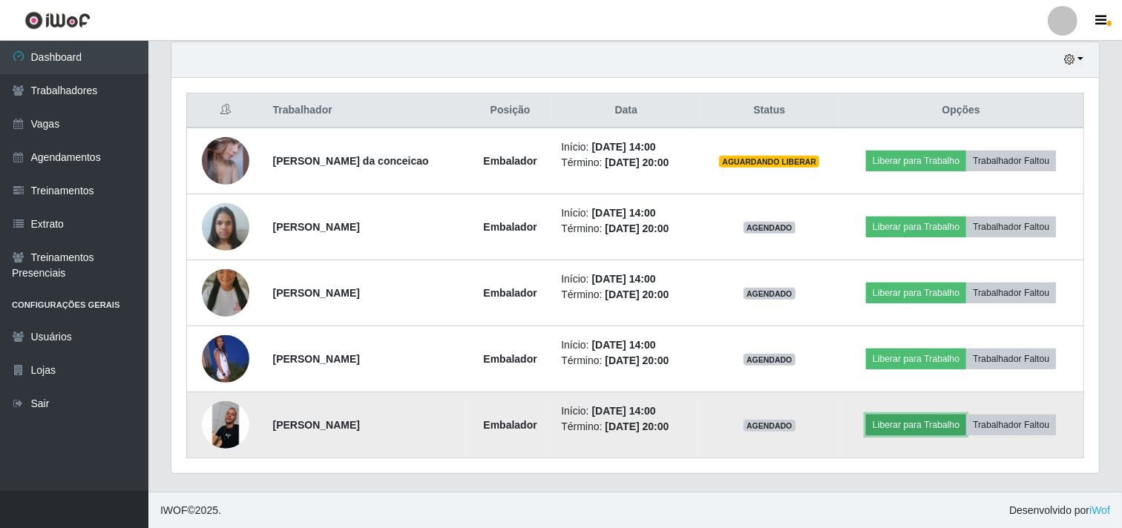
click at [938, 423] on button "Liberar para Trabalho" at bounding box center [916, 425] width 100 height 21
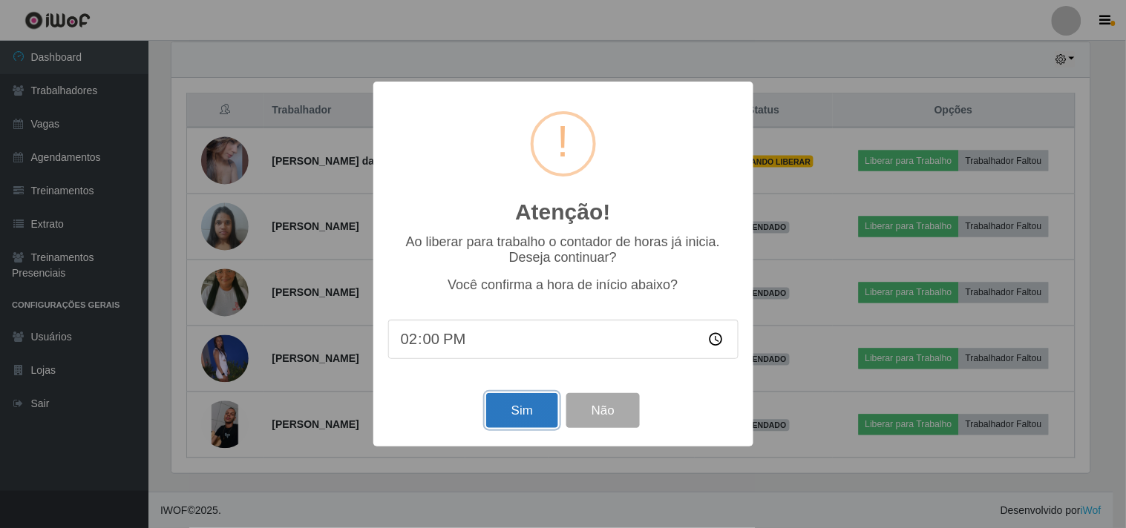
click at [531, 419] on button "Sim" at bounding box center [522, 410] width 72 height 35
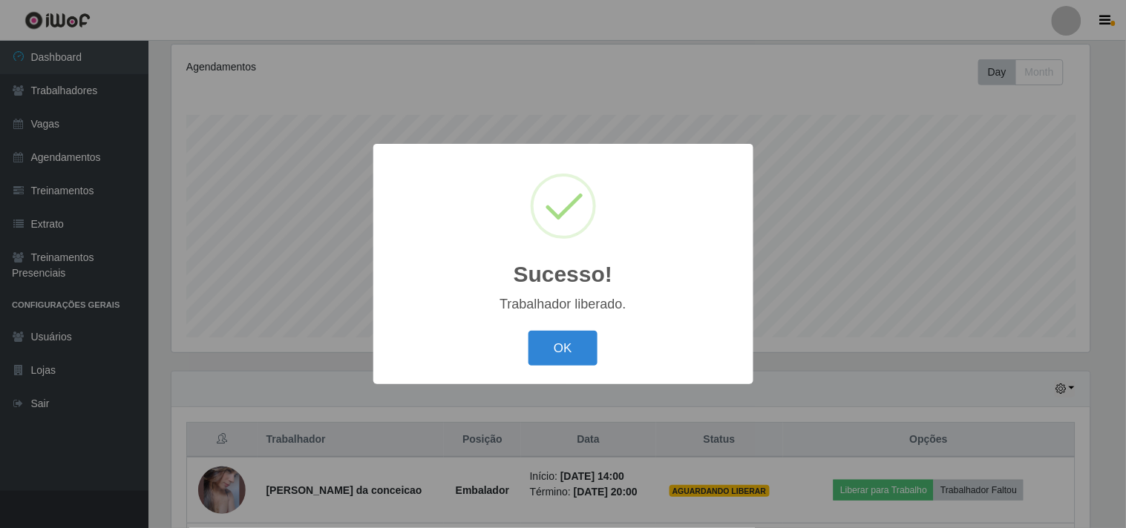
click at [528, 331] on button "OK" at bounding box center [562, 348] width 69 height 35
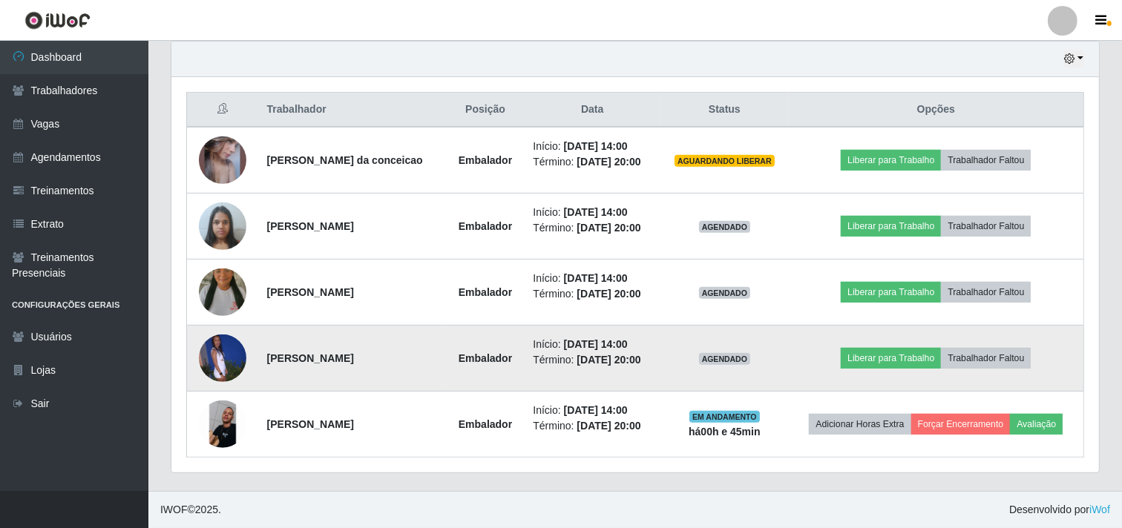
click at [885, 370] on td "Liberar para Trabalho Trabalhador Faltou" at bounding box center [936, 359] width 295 height 66
click at [885, 361] on button "Liberar para Trabalho" at bounding box center [891, 358] width 100 height 21
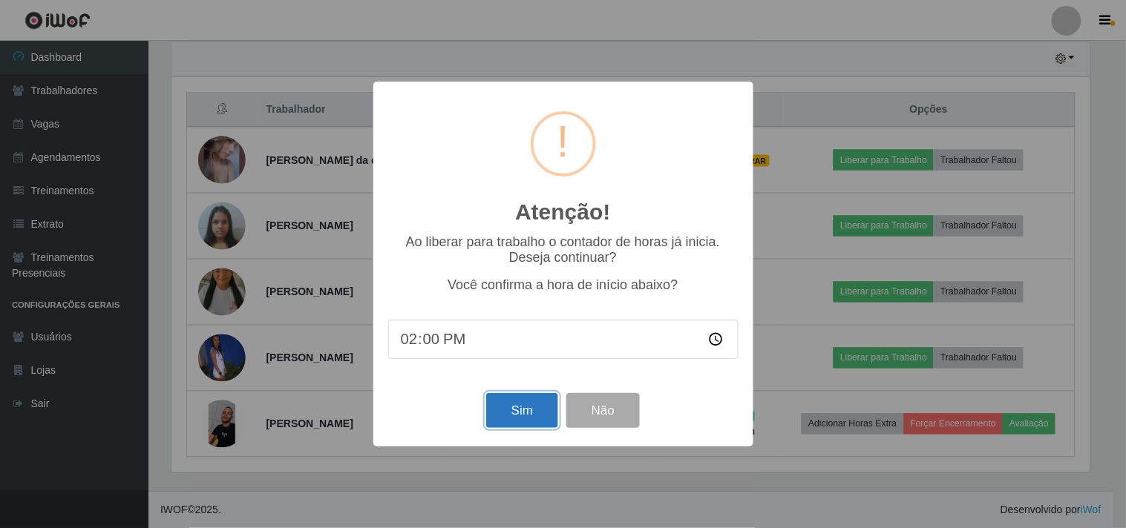
click at [533, 406] on button "Sim" at bounding box center [522, 410] width 72 height 35
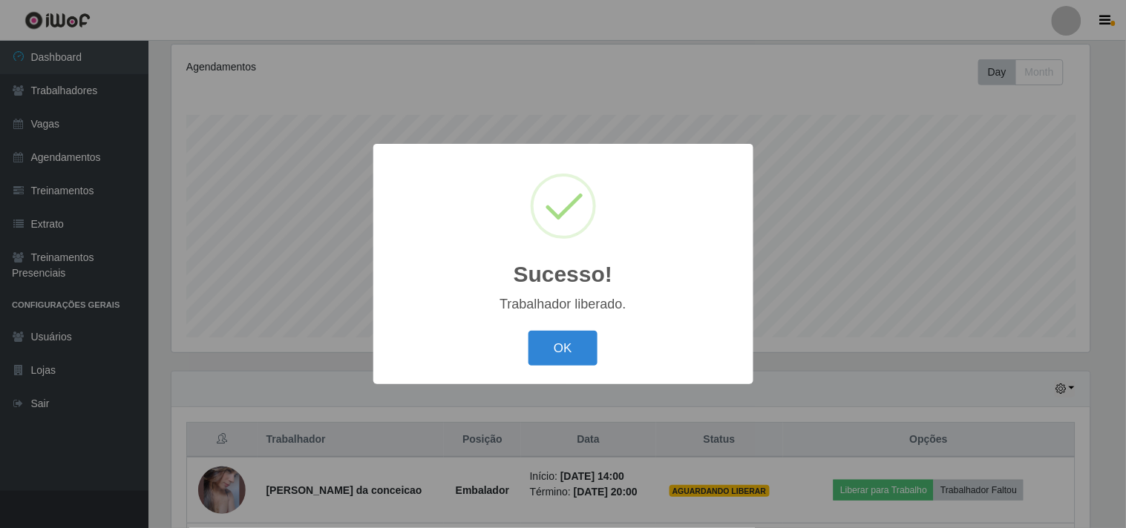
click at [528, 331] on button "OK" at bounding box center [562, 348] width 69 height 35
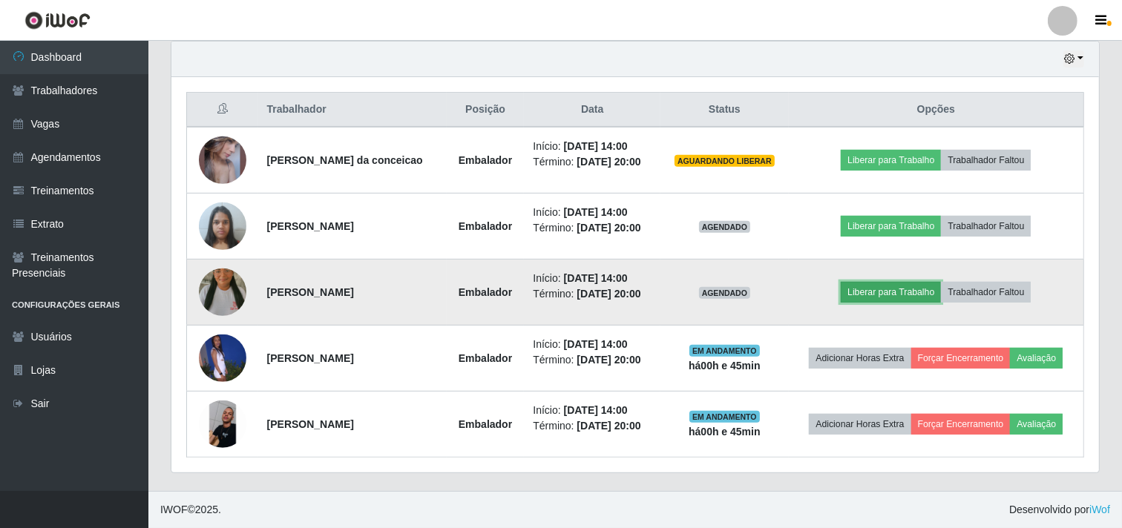
click at [888, 287] on button "Liberar para Trabalho" at bounding box center [891, 292] width 100 height 21
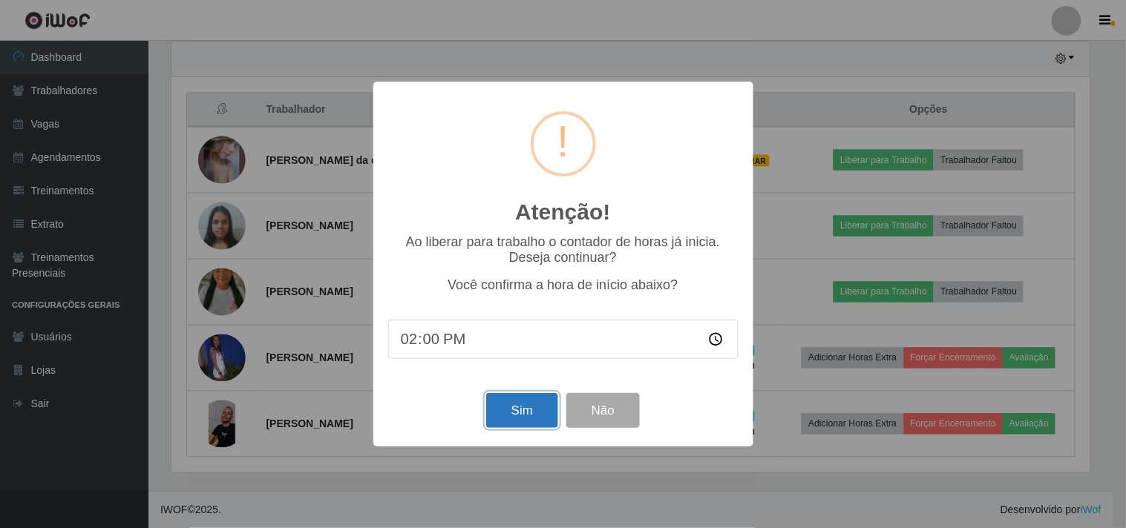
click at [511, 399] on button "Sim" at bounding box center [522, 410] width 72 height 35
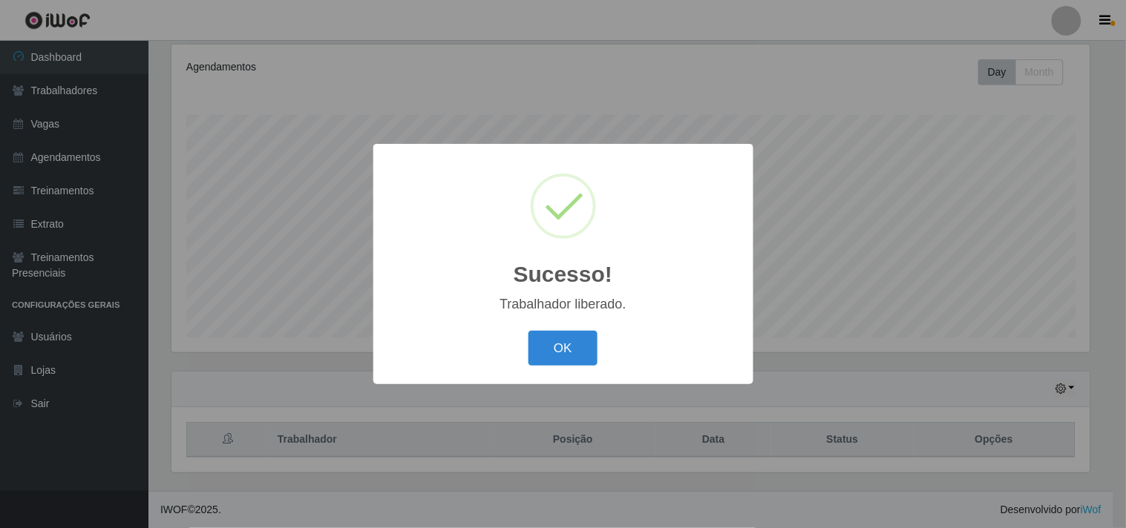
click at [528, 331] on button "OK" at bounding box center [562, 348] width 69 height 35
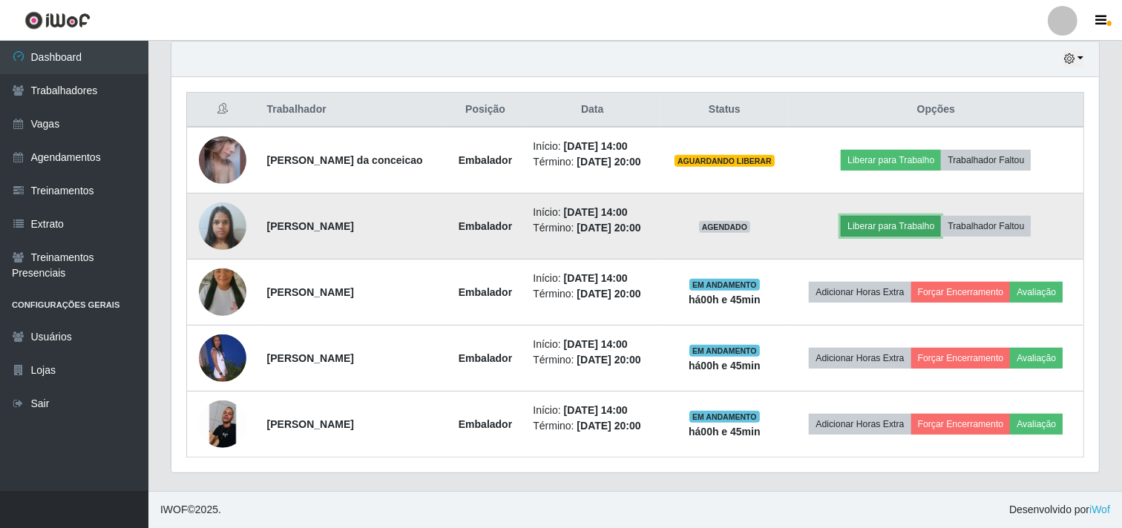
click at [880, 225] on button "Liberar para Trabalho" at bounding box center [891, 226] width 100 height 21
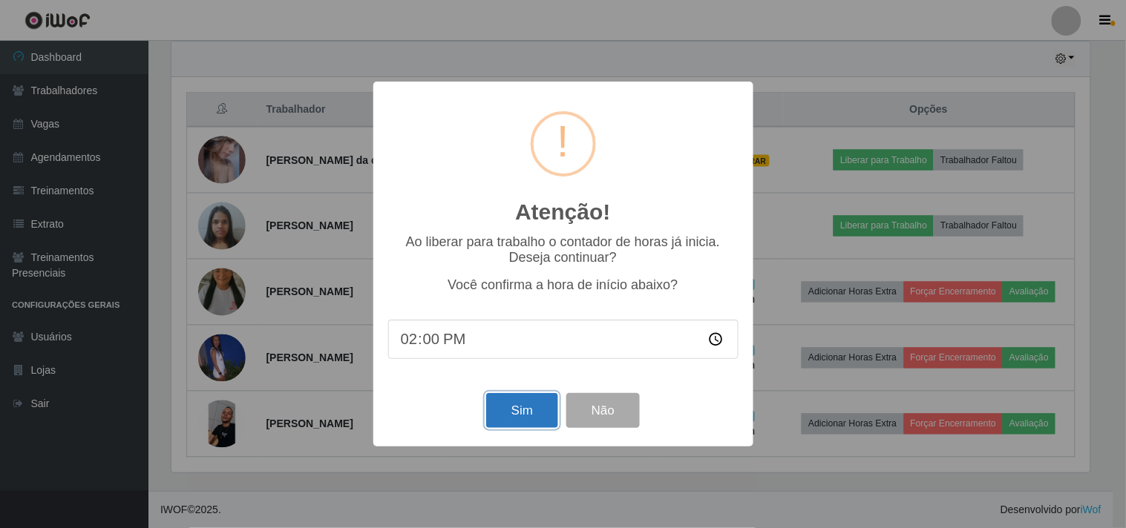
click at [525, 428] on button "Sim" at bounding box center [522, 410] width 72 height 35
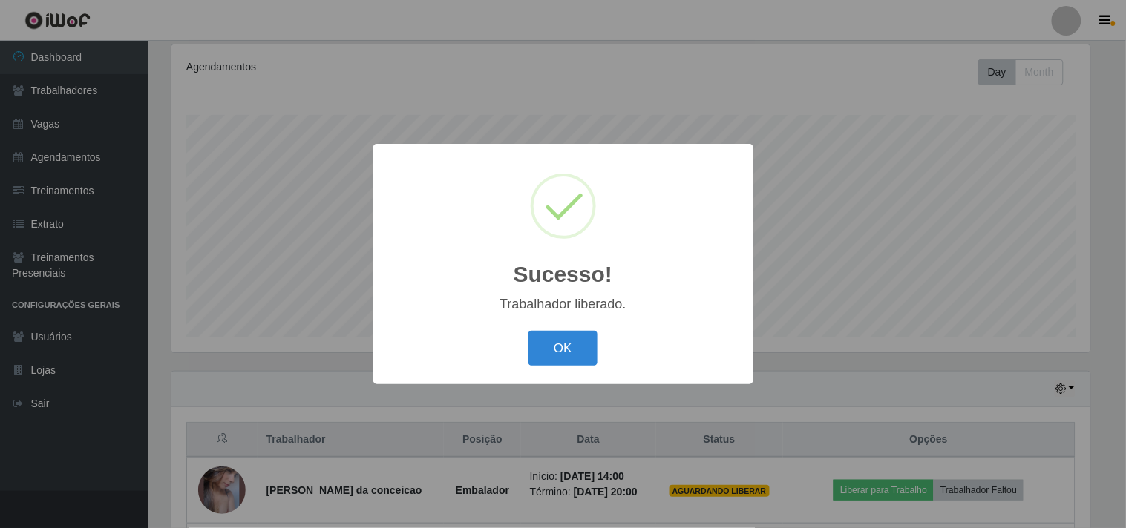
click at [528, 331] on button "OK" at bounding box center [562, 348] width 69 height 35
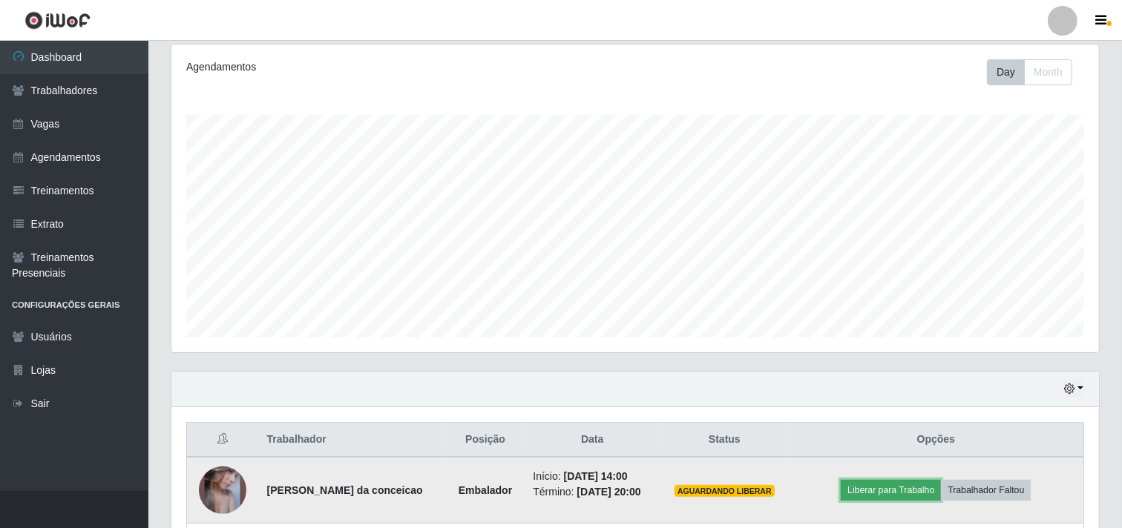
click at [901, 484] on button "Liberar para Trabalho" at bounding box center [891, 490] width 100 height 21
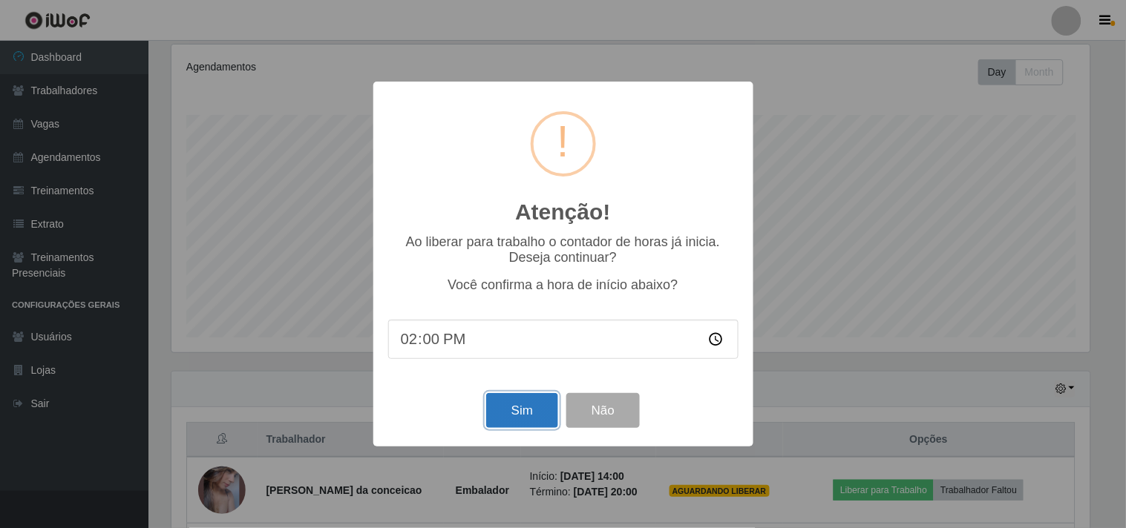
click at [508, 420] on button "Sim" at bounding box center [522, 410] width 72 height 35
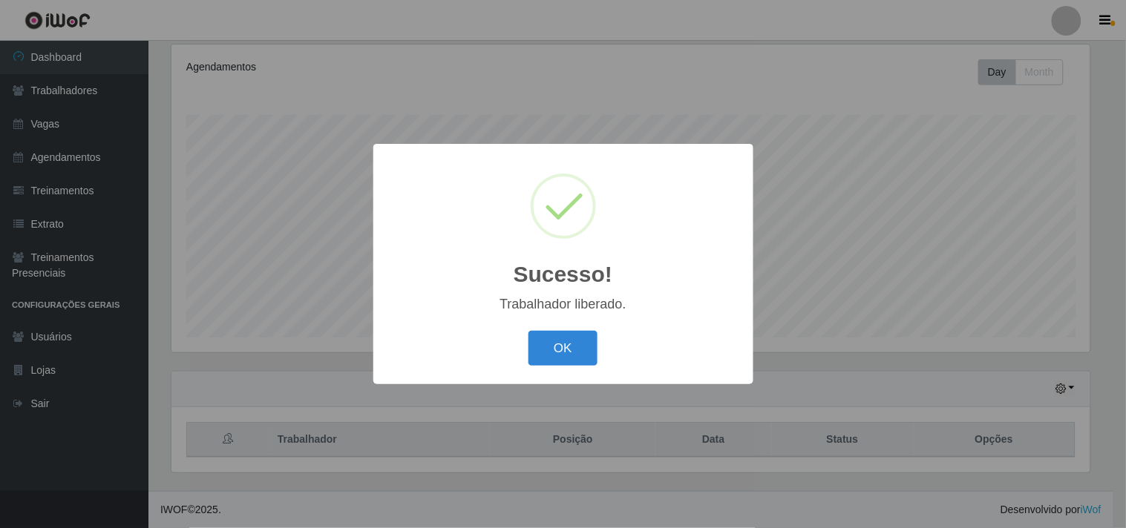
click at [528, 331] on button "OK" at bounding box center [562, 348] width 69 height 35
